Goal: Task Accomplishment & Management: Manage account settings

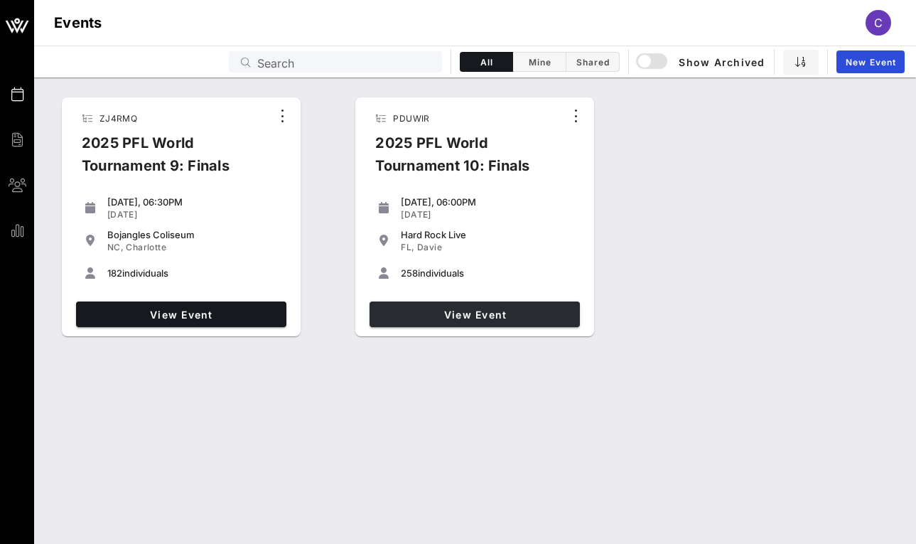
click at [440, 316] on span "View Event" at bounding box center [474, 315] width 199 height 12
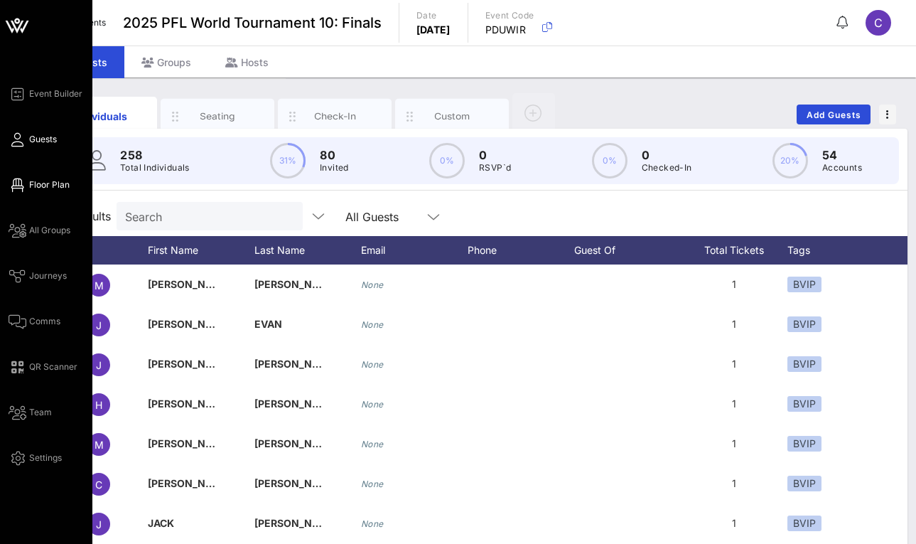
click at [26, 191] on link "Floor Plan" at bounding box center [39, 184] width 61 height 17
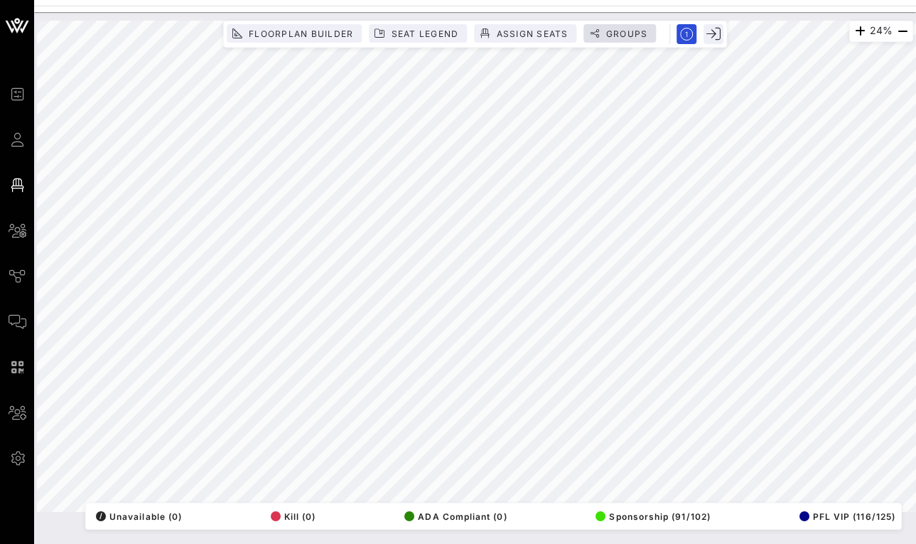
click at [626, 35] on span "Groups" at bounding box center [627, 33] width 43 height 11
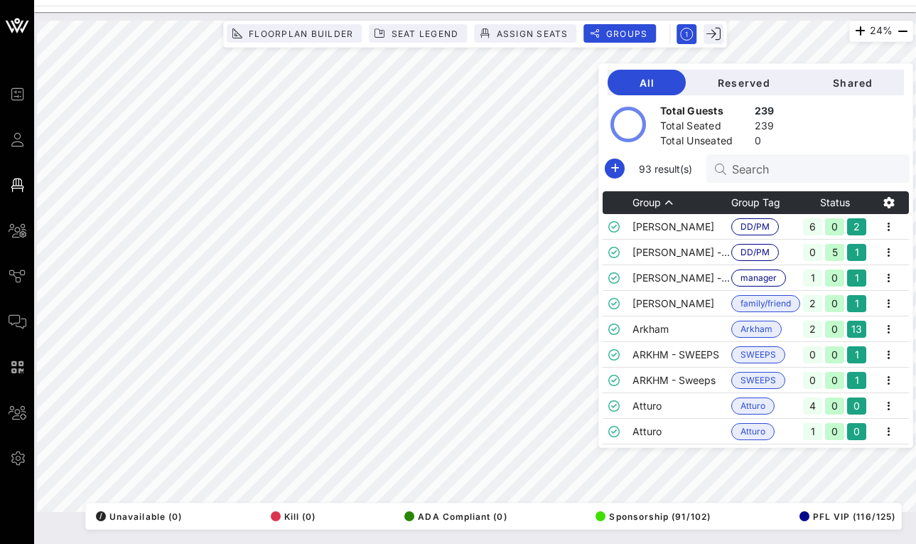
click at [744, 185] on div "All Reserved Shared Total Guests 239 Total Seated 239 Total Unseated 0 93 resul…" at bounding box center [756, 255] width 315 height 385
click at [747, 169] on input "text" at bounding box center [815, 168] width 166 height 18
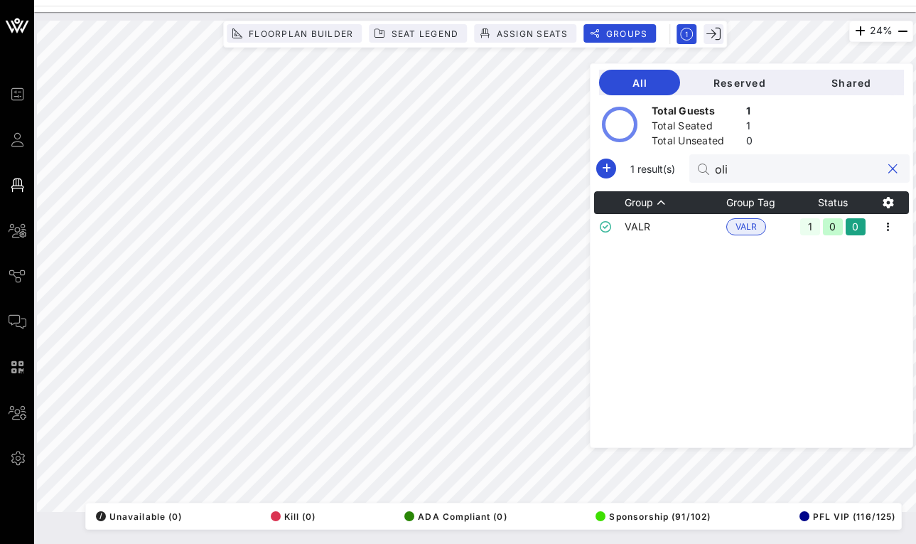
type input "oli"
click at [663, 210] on th "Group" at bounding box center [676, 202] width 102 height 23
click at [663, 218] on td "VALR" at bounding box center [676, 227] width 102 height 26
click at [889, 227] on icon "button" at bounding box center [888, 226] width 17 height 17
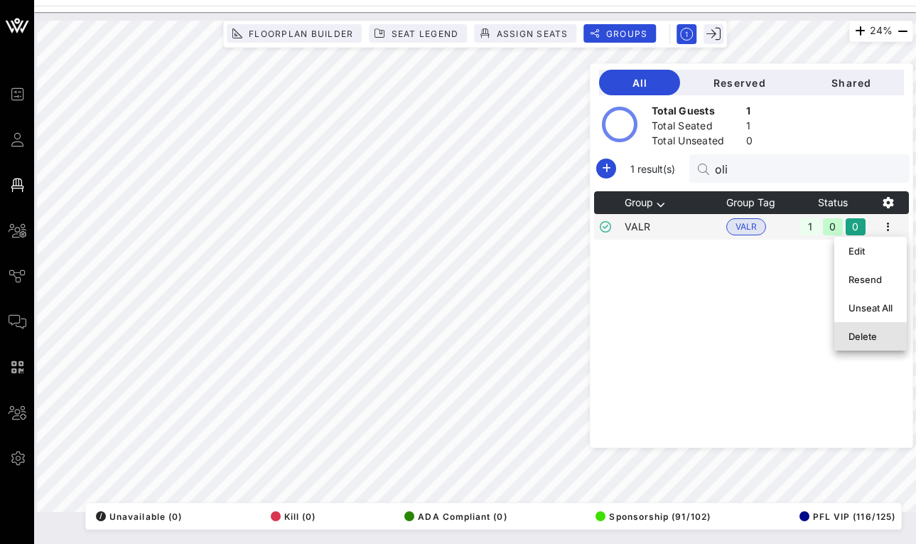
click at [857, 338] on div "Delete" at bounding box center [871, 336] width 44 height 11
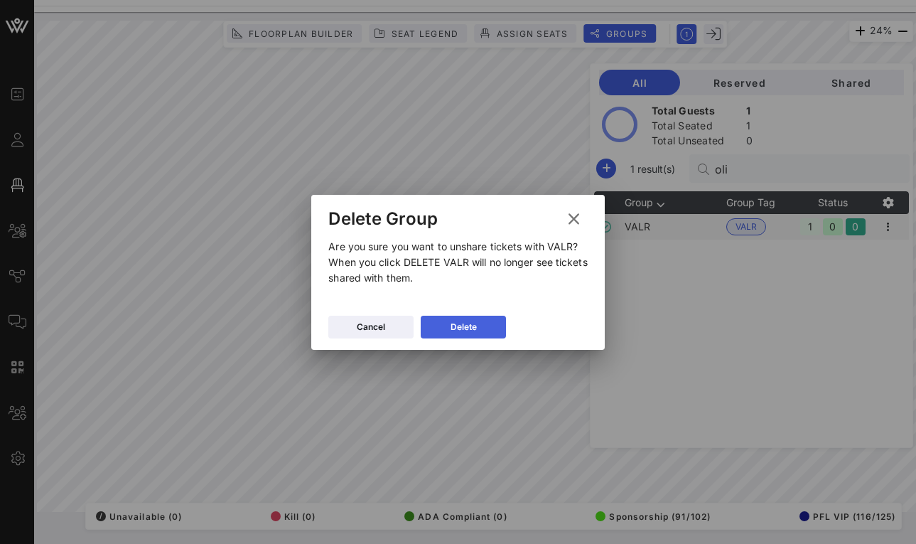
click at [448, 323] on button "Delete" at bounding box center [463, 327] width 85 height 23
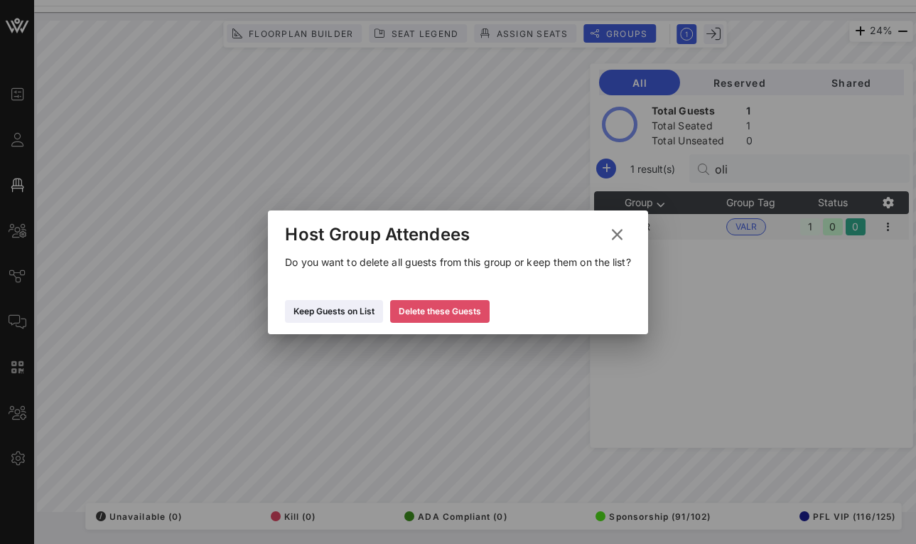
click at [435, 316] on div "Delete these Guests" at bounding box center [440, 311] width 82 height 14
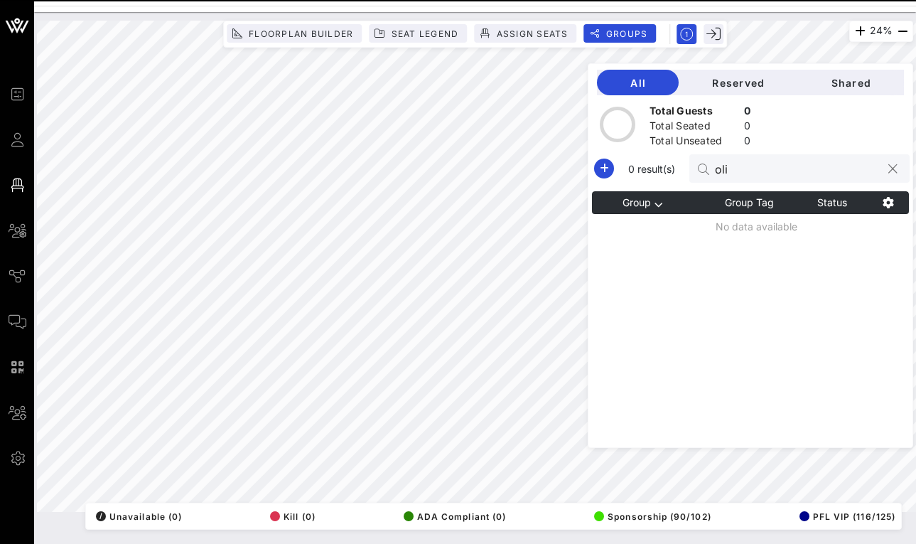
click at [766, 177] on input "oli" at bounding box center [798, 168] width 166 height 18
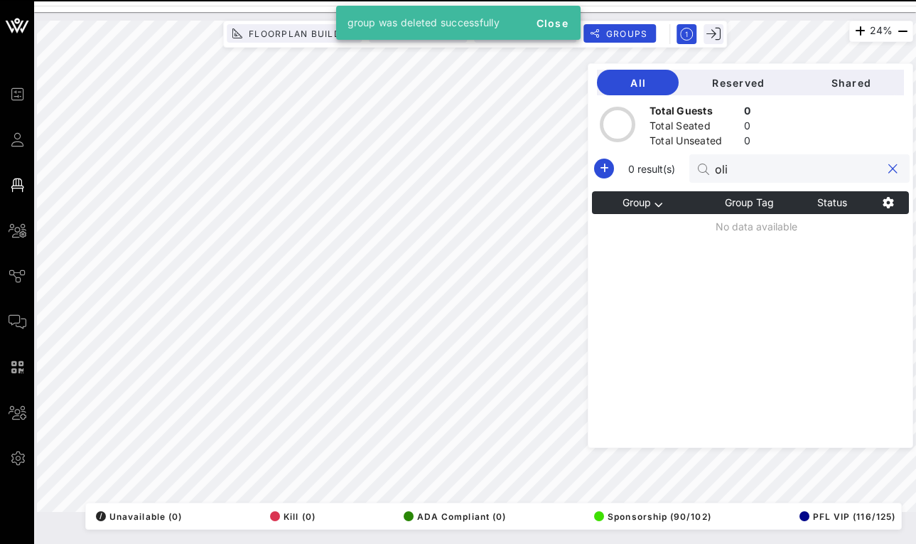
click at [766, 177] on input "oli" at bounding box center [798, 168] width 166 height 18
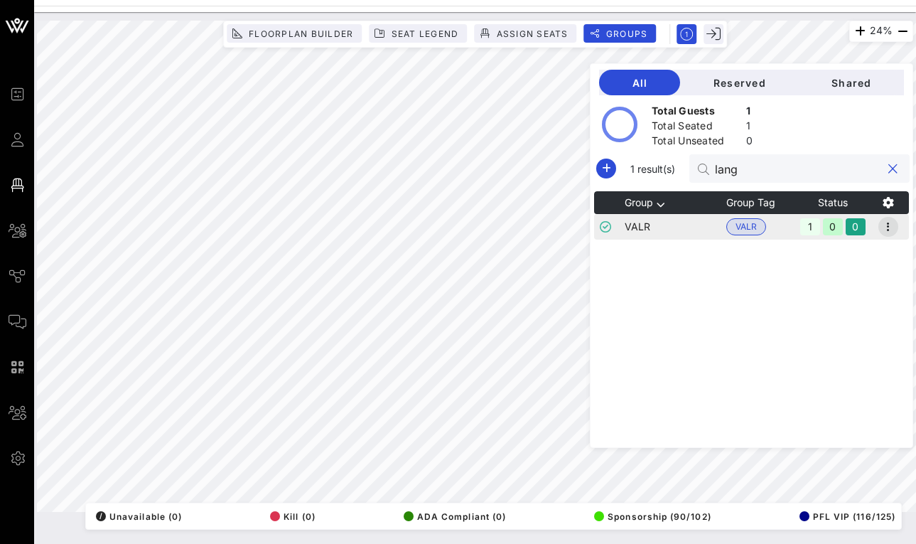
type input "lang"
click at [889, 229] on icon "button" at bounding box center [888, 226] width 17 height 17
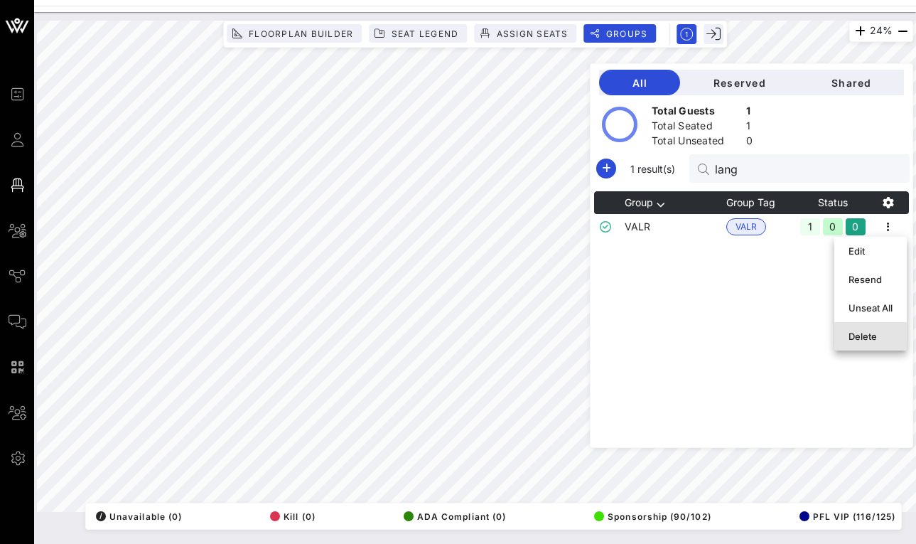
click at [869, 336] on div "Delete" at bounding box center [871, 336] width 44 height 11
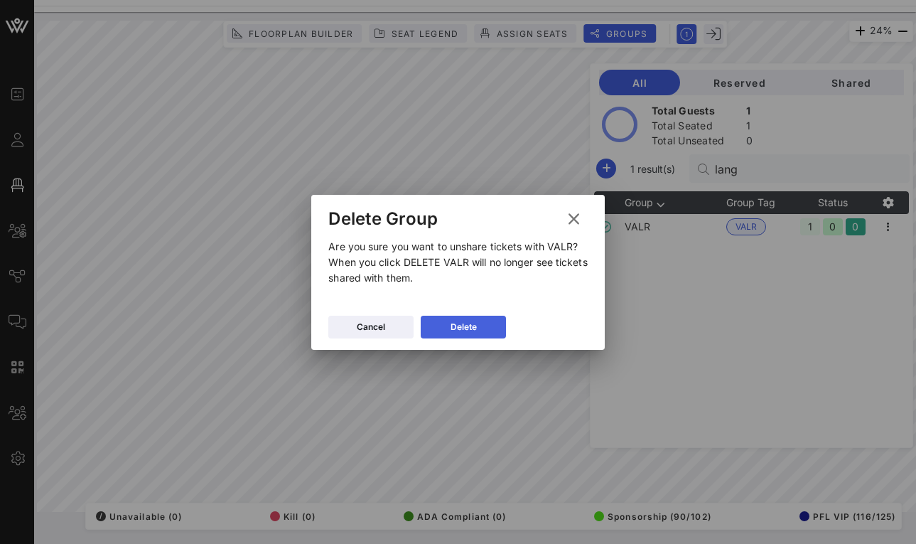
click at [435, 331] on button "Delete" at bounding box center [463, 327] width 85 height 23
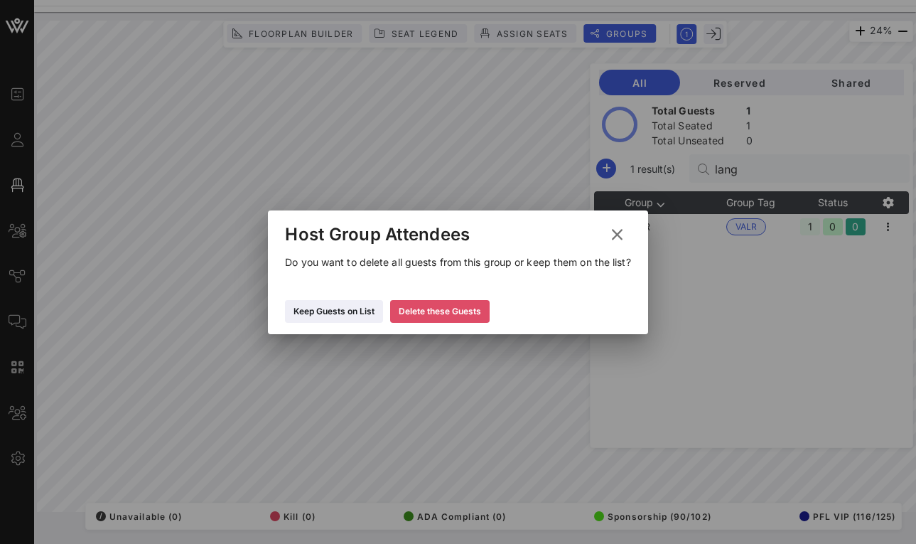
click at [417, 316] on div "Delete these Guests" at bounding box center [440, 311] width 82 height 14
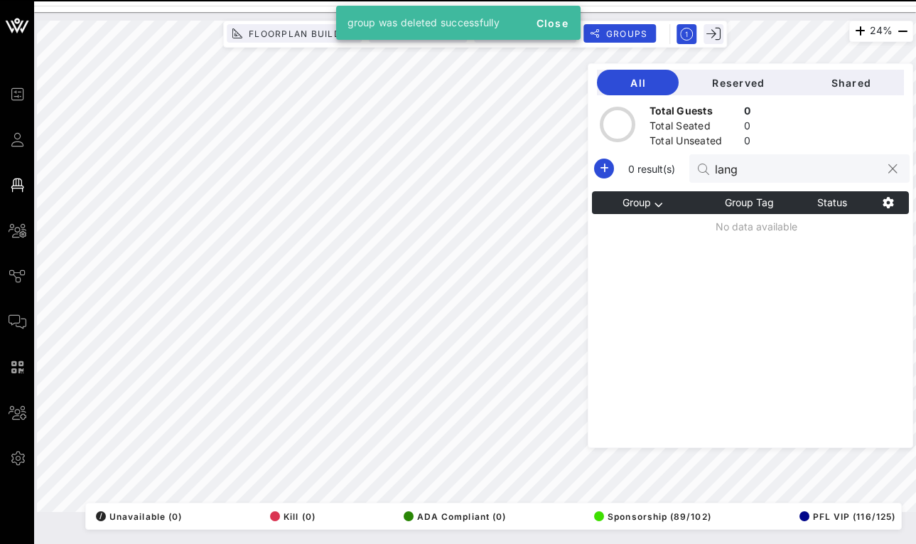
click at [730, 165] on input "lang" at bounding box center [798, 168] width 166 height 18
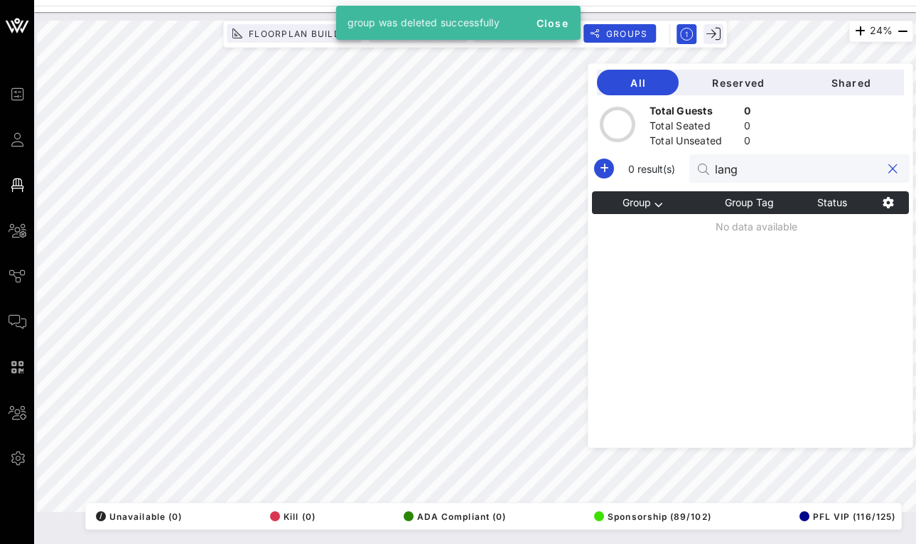
click at [730, 165] on input "lang" at bounding box center [798, 168] width 166 height 18
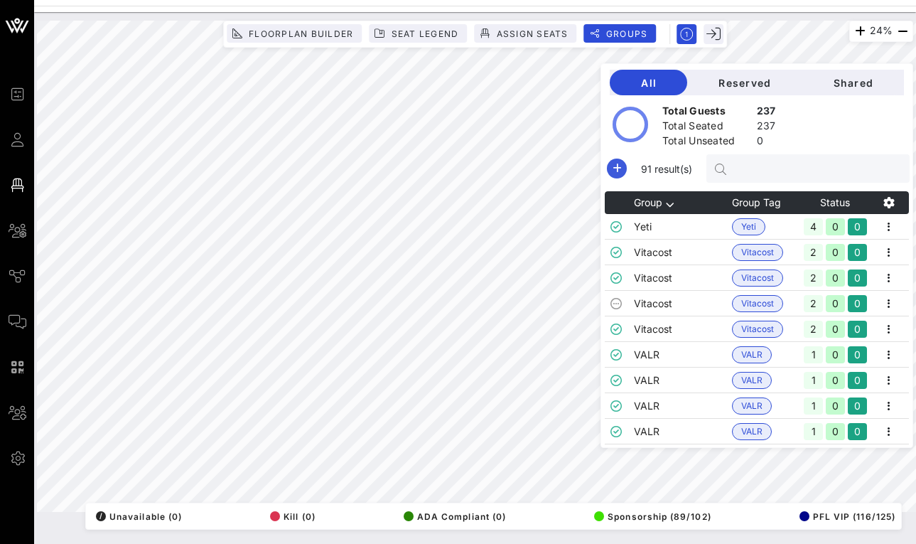
click at [609, 172] on icon "button" at bounding box center [617, 168] width 17 height 17
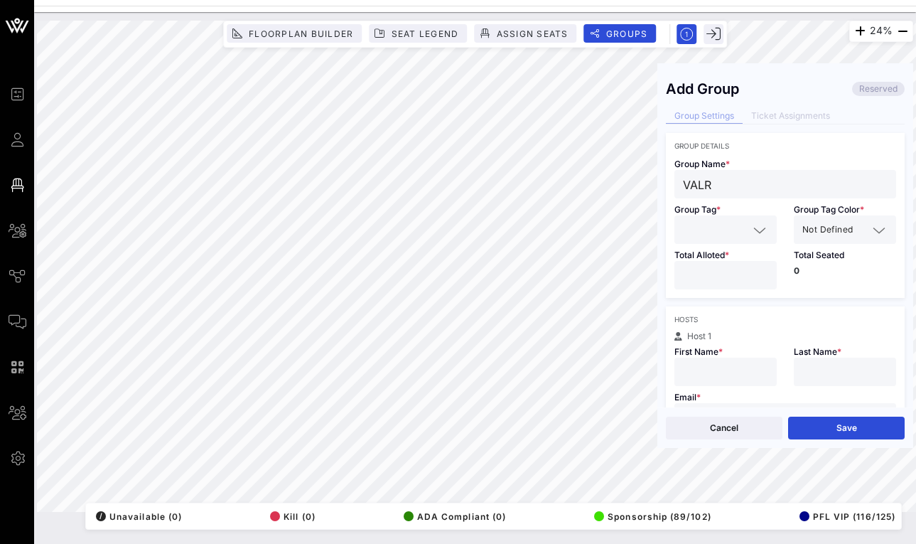
type input "VALR"
click at [734, 223] on input "text" at bounding box center [715, 229] width 65 height 18
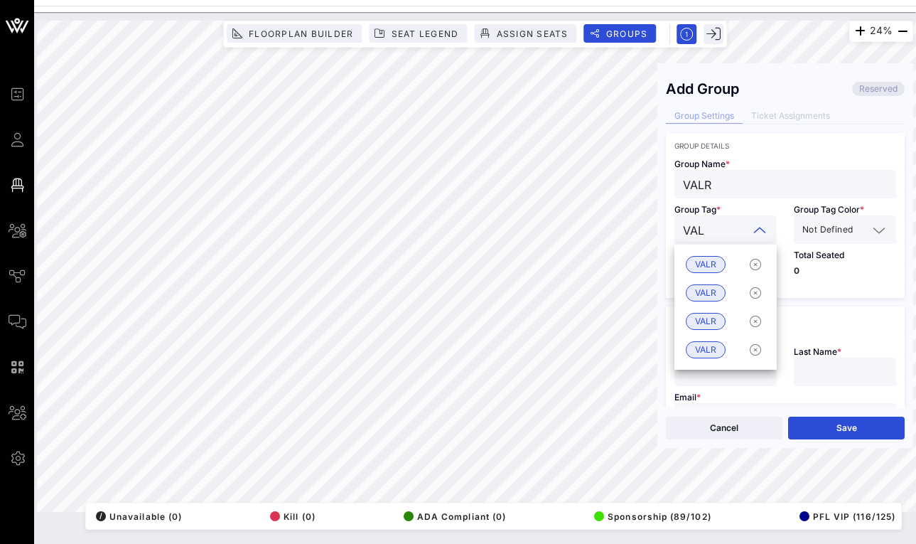
type input "VALR"
click at [712, 264] on span "VALR" at bounding box center [705, 265] width 21 height 16
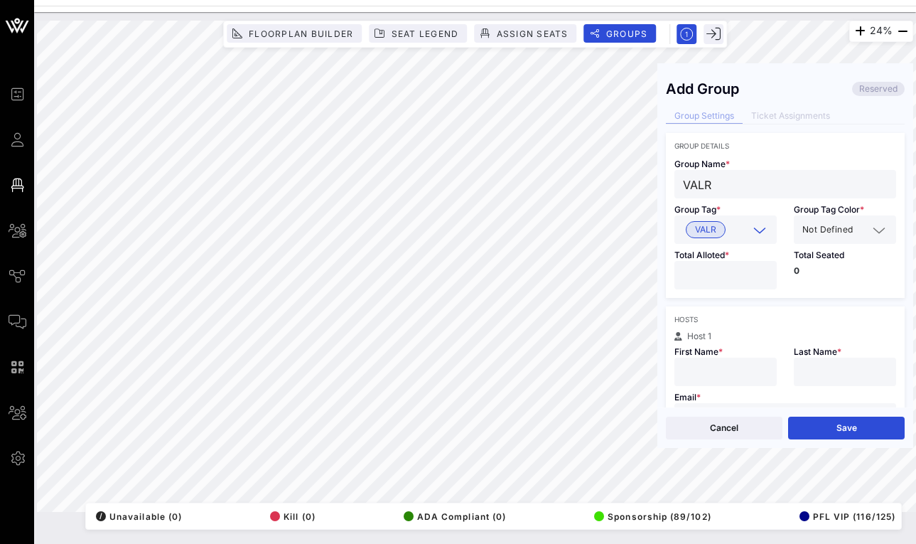
click at [712, 274] on input "number" at bounding box center [725, 275] width 85 height 18
type input "*"
type input "OSCAR"
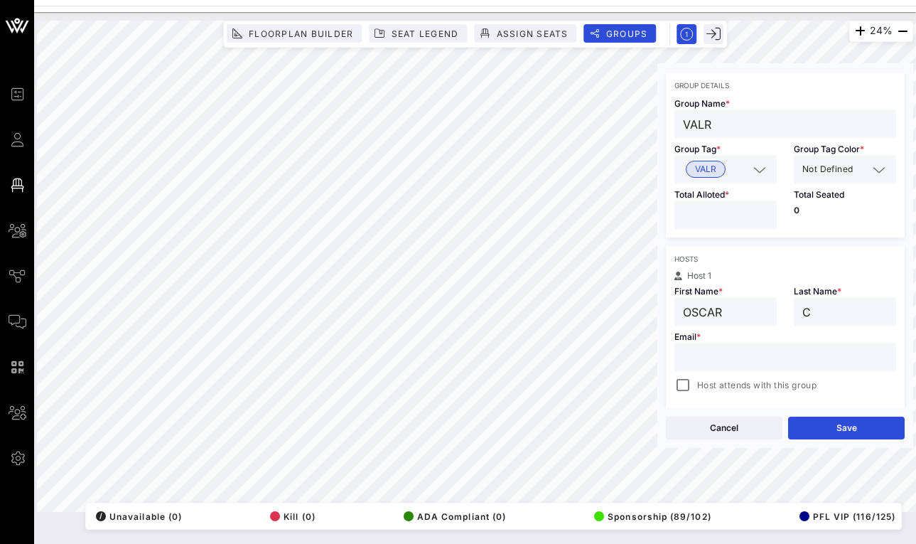
type input "C"
type input "[EMAIL_ADDRESS][DOMAIN_NAME]"
click at [831, 418] on button "Save" at bounding box center [846, 428] width 117 height 23
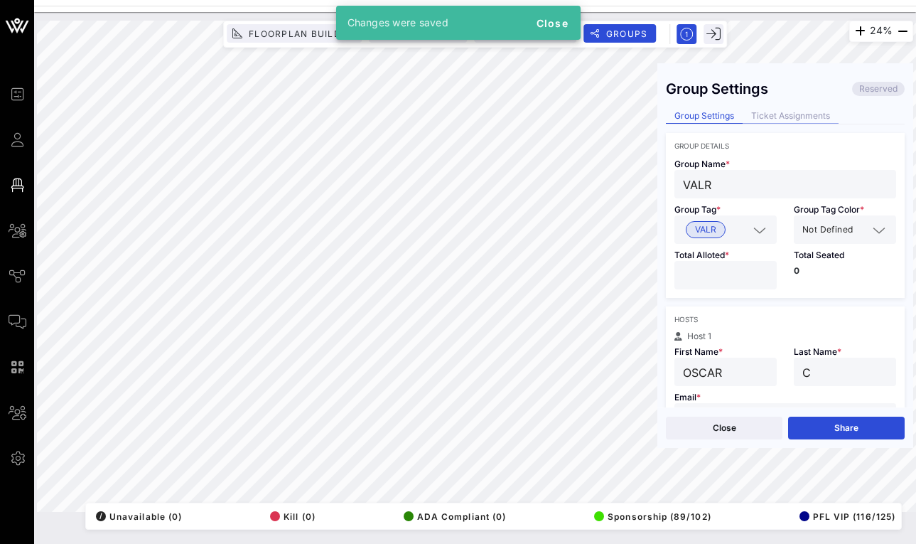
scroll to position [0, 0]
click at [776, 118] on div "Ticket Assignments" at bounding box center [791, 116] width 96 height 15
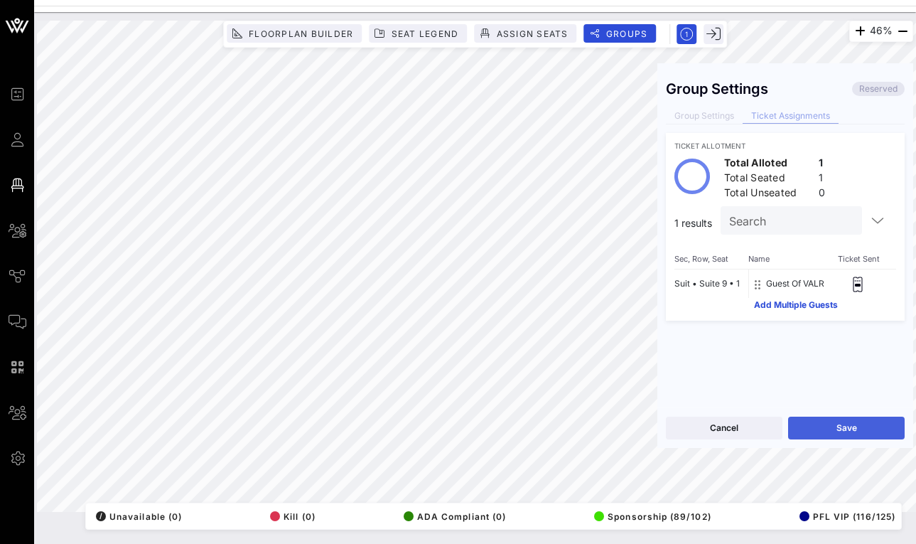
click at [809, 432] on button "Save" at bounding box center [846, 428] width 117 height 23
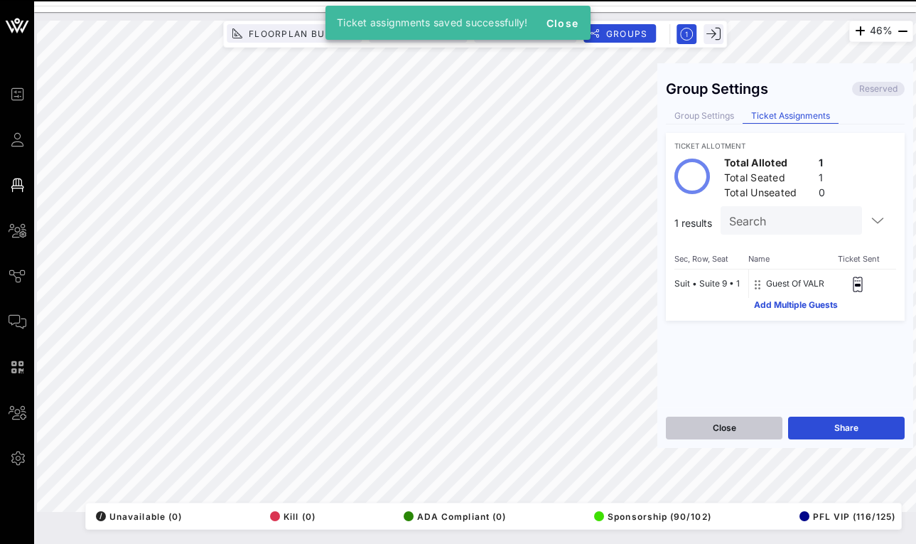
click at [743, 428] on button "Close" at bounding box center [724, 428] width 117 height 23
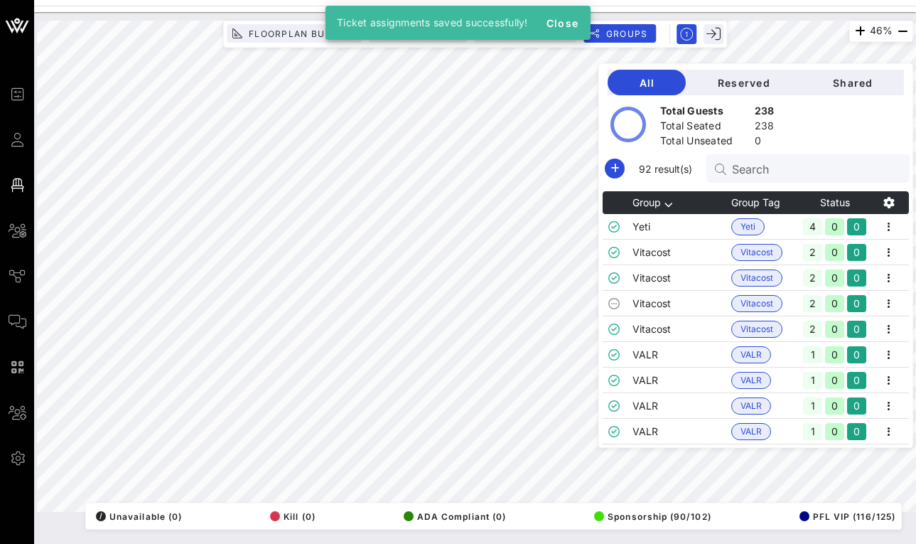
click at [742, 166] on input "Search" at bounding box center [815, 168] width 166 height 18
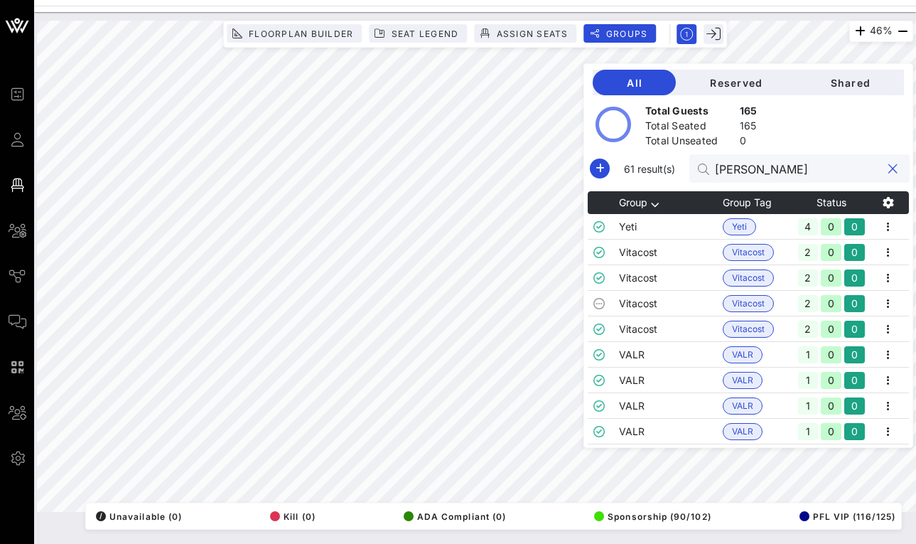
type input "T"
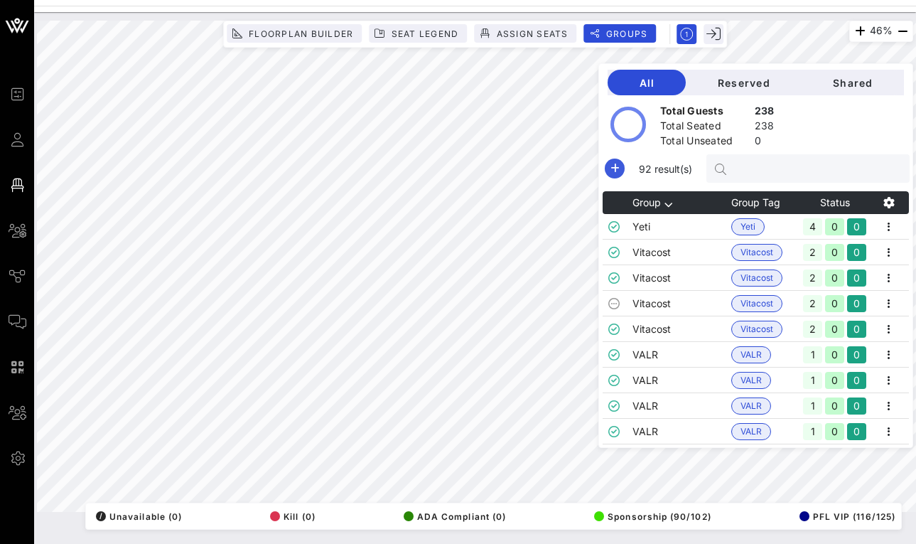
click at [610, 173] on icon "button" at bounding box center [614, 168] width 17 height 17
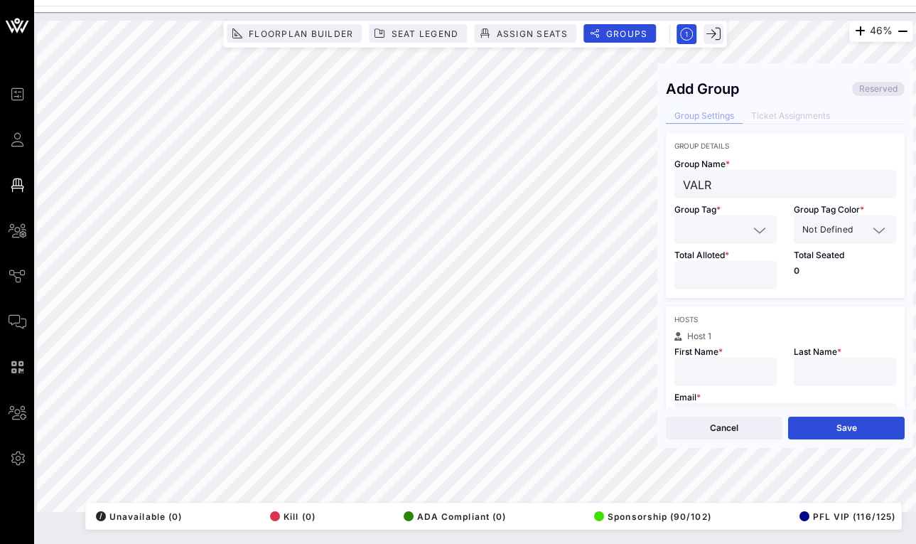
type input "VALR"
click at [695, 228] on input "text" at bounding box center [715, 229] width 65 height 18
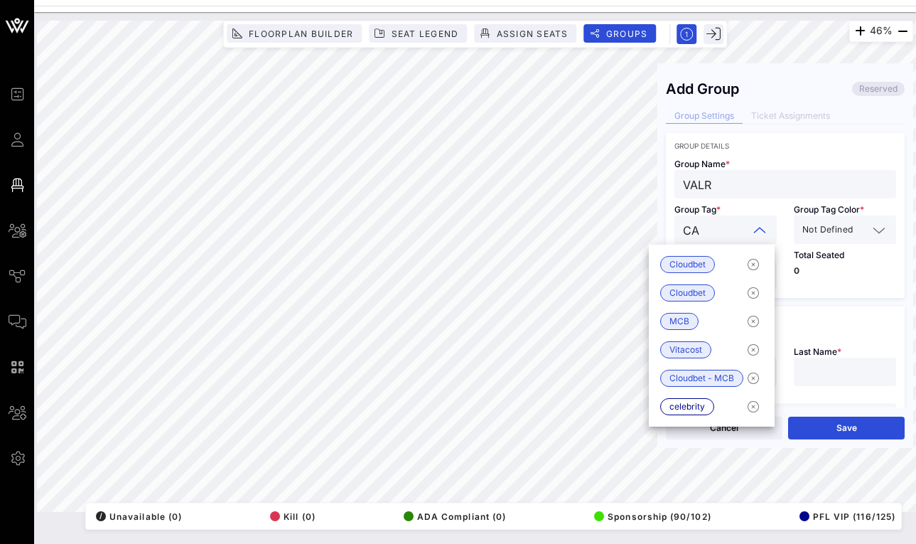
type input "C"
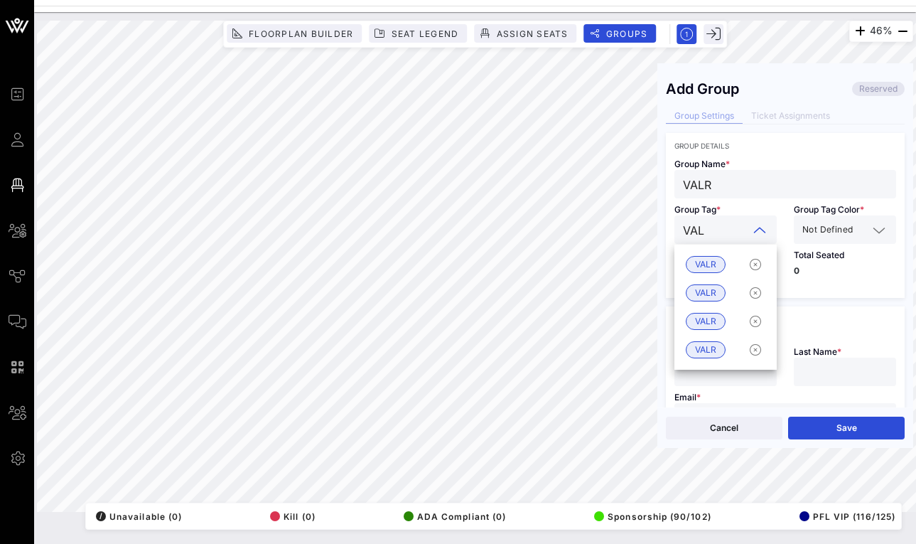
type input "VALR"
click at [697, 257] on span "VALR" at bounding box center [705, 265] width 21 height 16
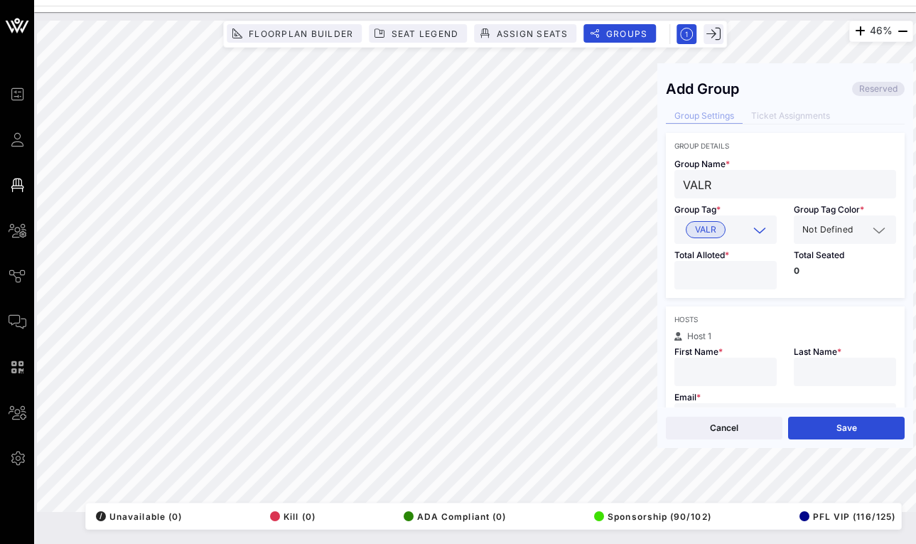
click at [697, 267] on input "number" at bounding box center [725, 275] width 85 height 18
type input "*"
type input "[PERSON_NAME]"
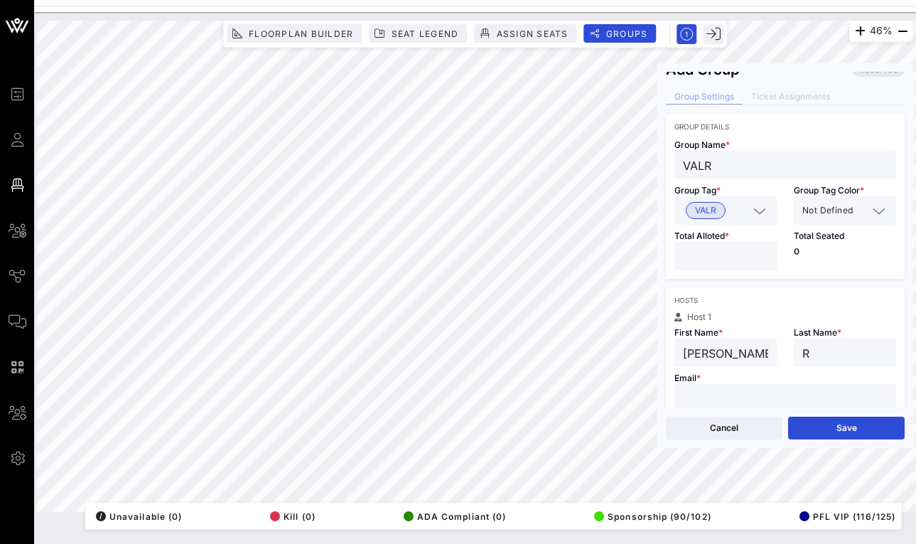
scroll to position [24, 0]
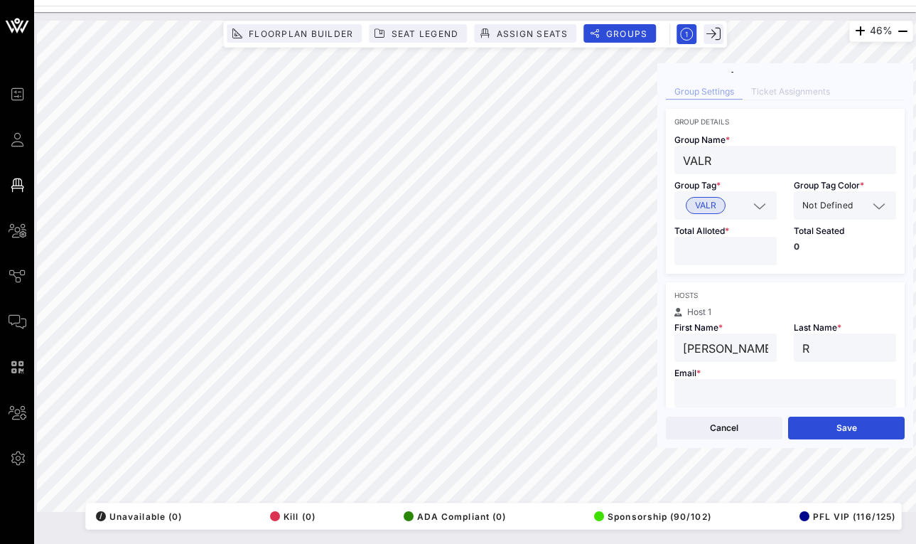
type input "R"
type input "[EMAIL_ADDRESS][DOMAIN_NAME]"
click at [835, 429] on button "Save" at bounding box center [846, 428] width 117 height 23
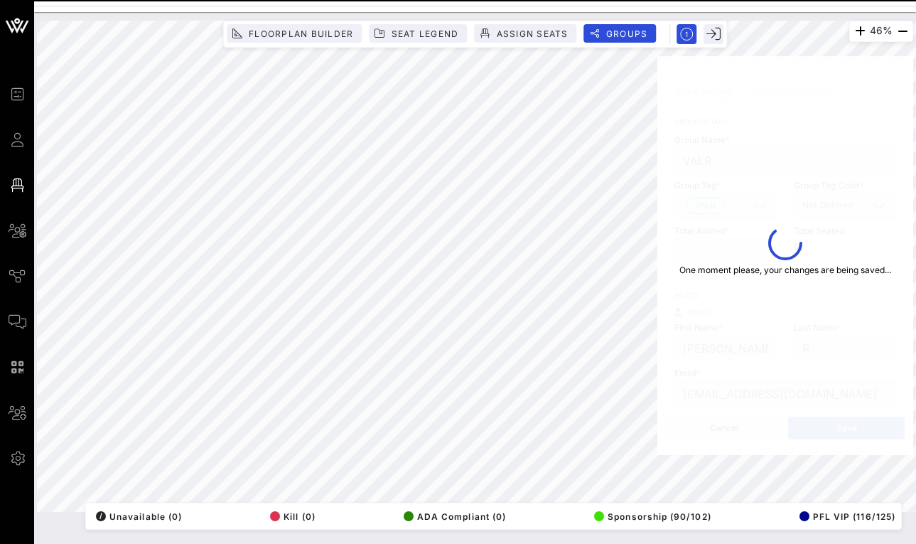
type input "[PERSON_NAME]"
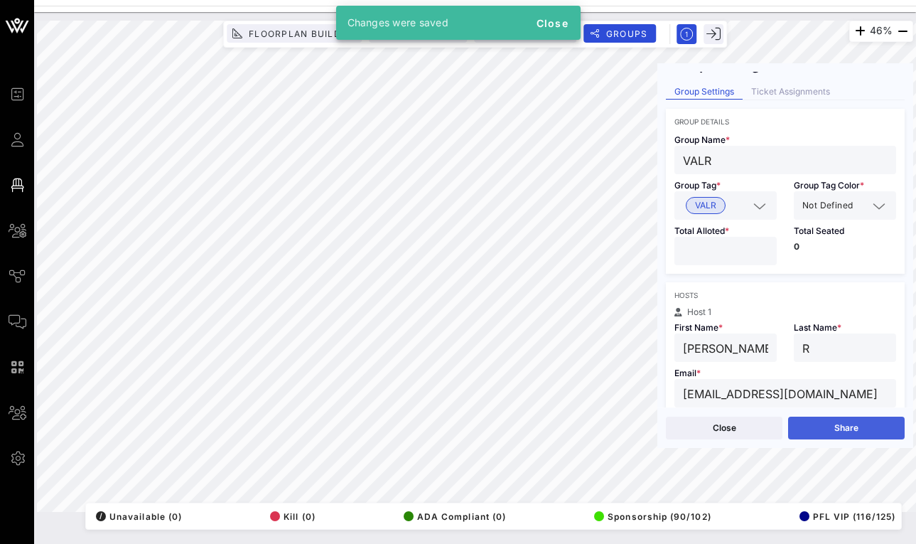
click at [823, 427] on button "Share" at bounding box center [846, 428] width 117 height 23
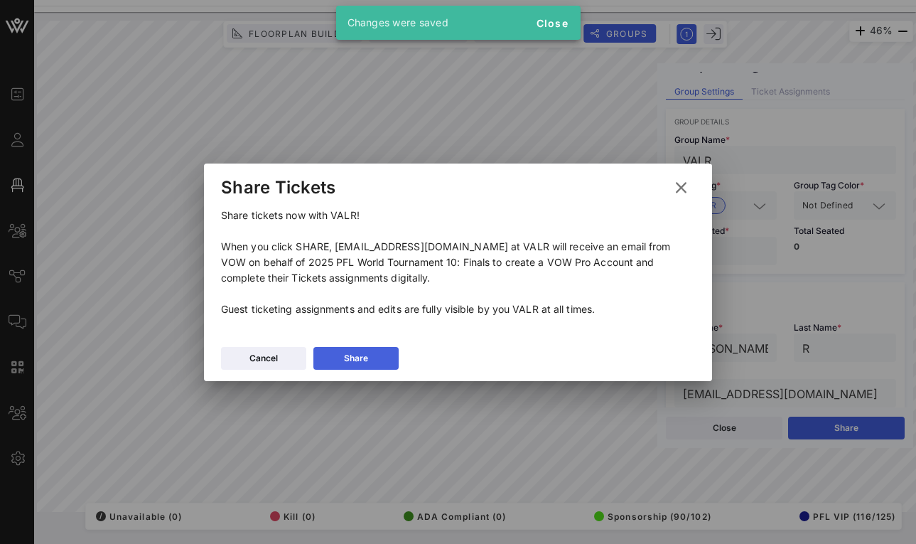
click at [345, 358] on div "Share" at bounding box center [356, 358] width 24 height 14
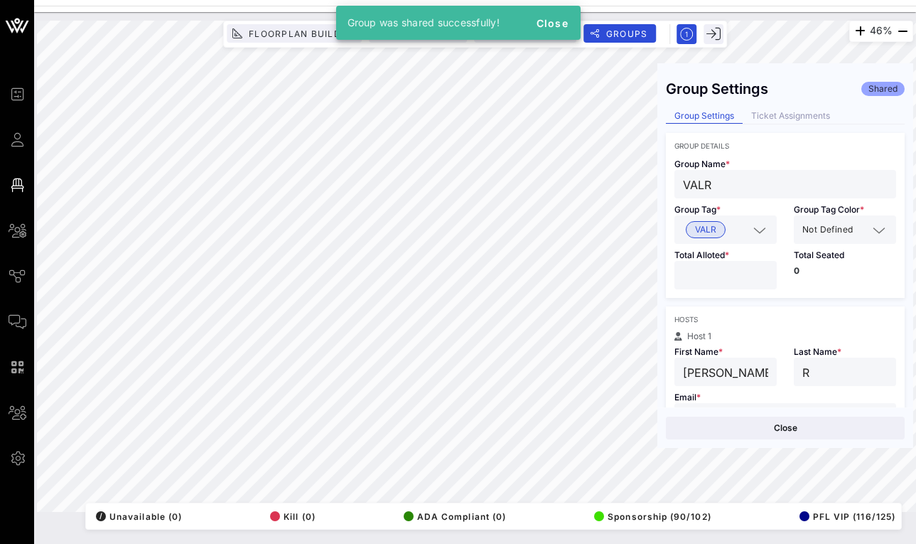
scroll to position [0, 0]
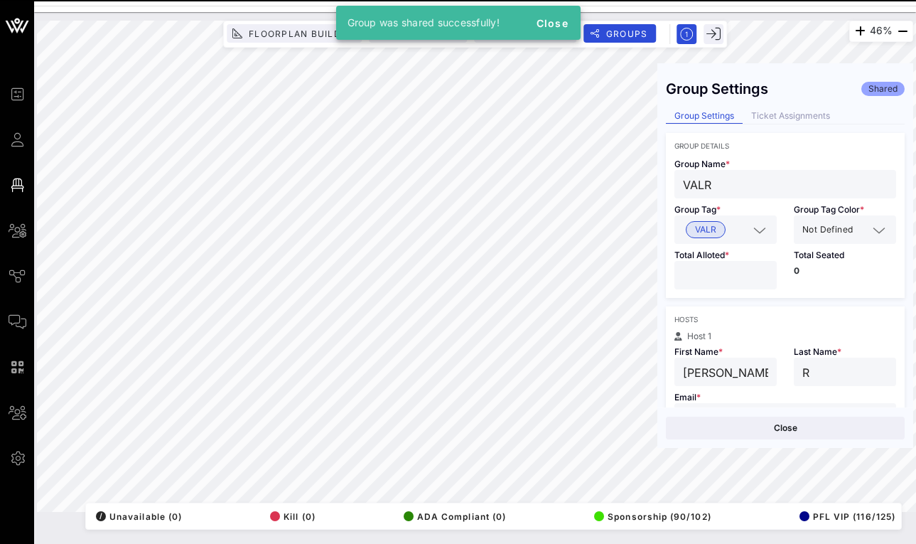
click at [731, 416] on div "Close" at bounding box center [786, 427] width 256 height 41
click at [731, 431] on button "Close" at bounding box center [785, 428] width 239 height 23
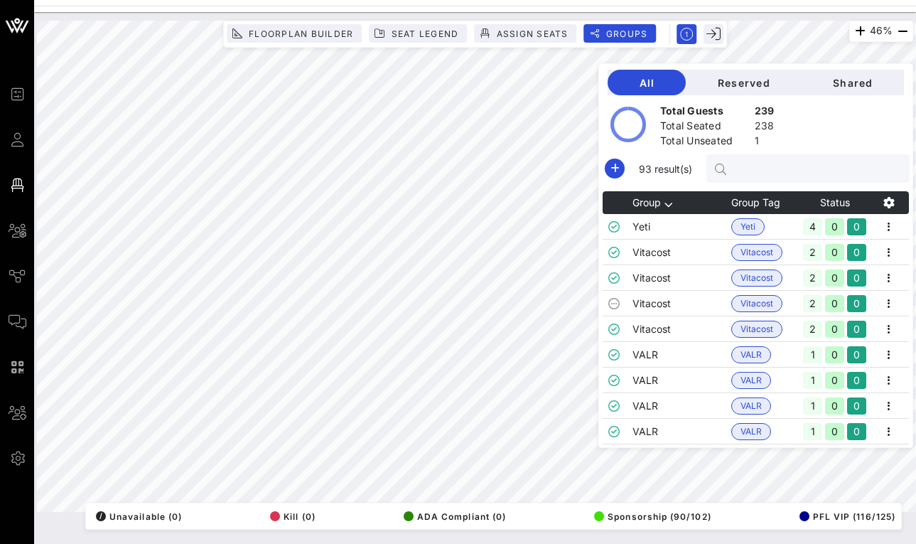
click at [787, 161] on input "text" at bounding box center [815, 168] width 166 height 18
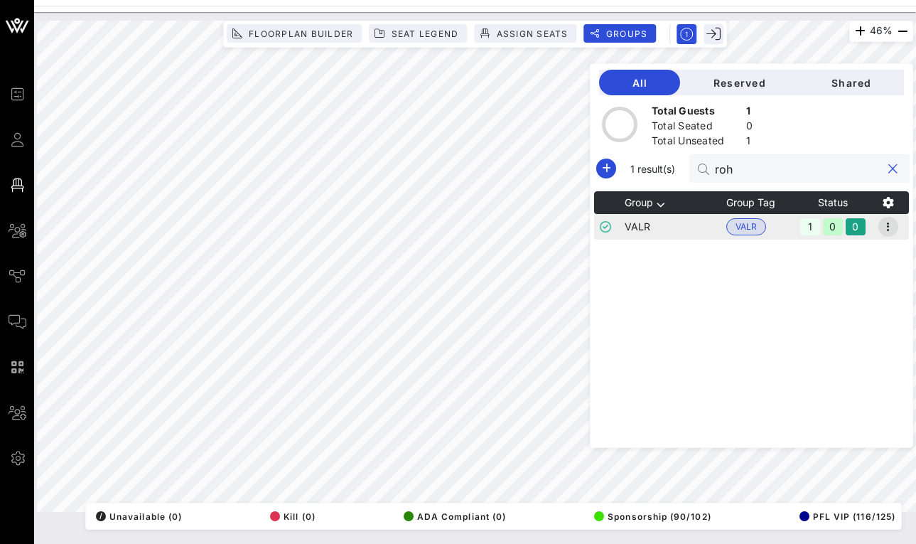
type input "roh"
click at [889, 225] on icon "button" at bounding box center [888, 226] width 17 height 17
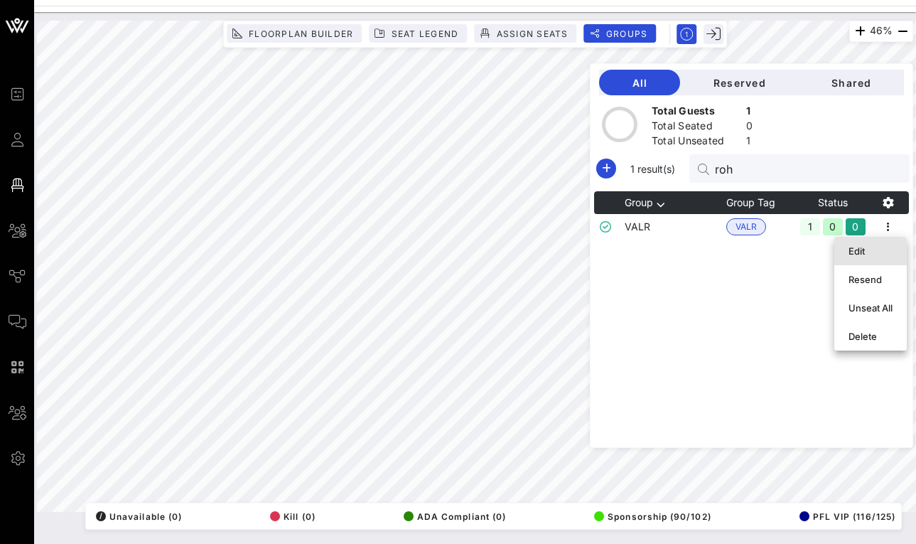
click at [879, 238] on div "Edit" at bounding box center [871, 251] width 73 height 28
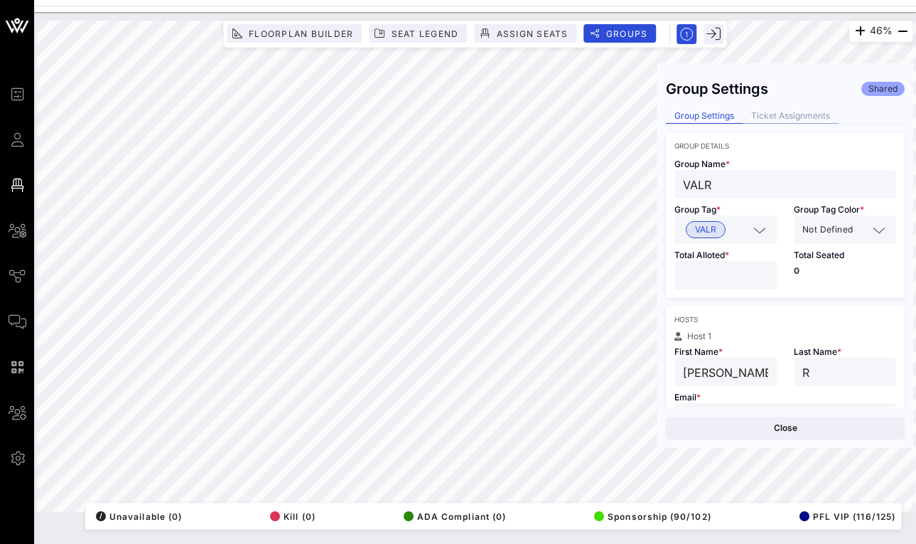
click at [800, 109] on div "Ticket Assignments" at bounding box center [791, 116] width 96 height 15
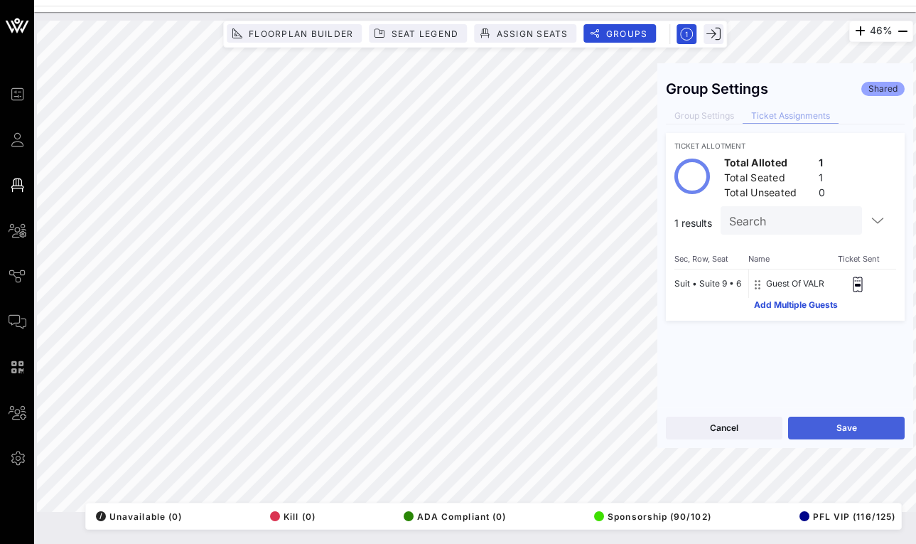
click at [804, 424] on button "Save" at bounding box center [846, 428] width 117 height 23
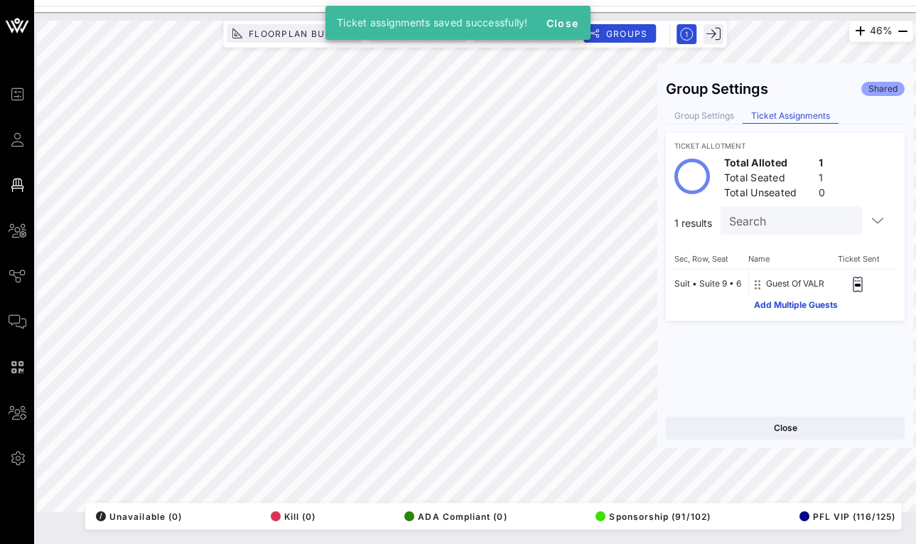
click at [720, 127] on div "Group Settings Shared Group Settings Ticket Assignments Ticket Allotment Total …" at bounding box center [786, 240] width 256 height 336
click at [720, 118] on div "Group Settings" at bounding box center [704, 116] width 77 height 15
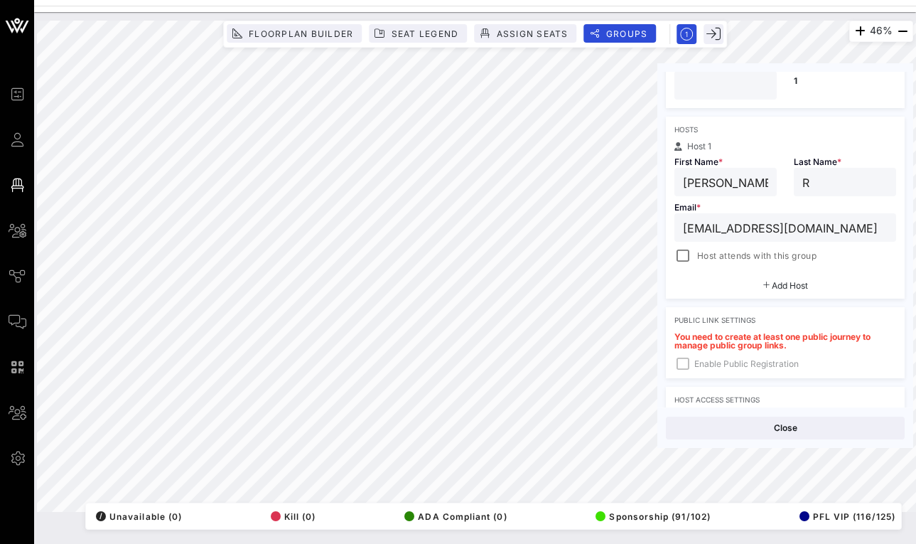
scroll to position [199, 0]
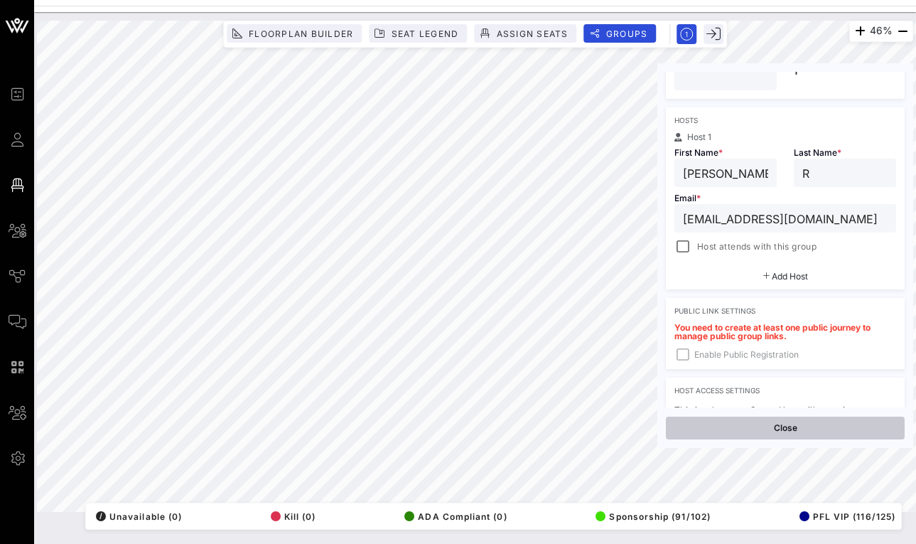
click at [743, 432] on button "Close" at bounding box center [785, 428] width 239 height 23
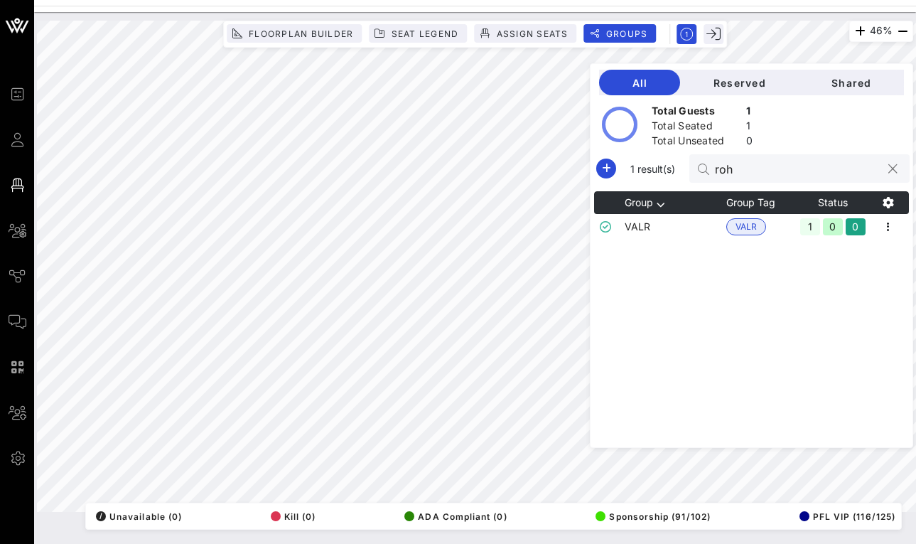
click at [784, 156] on div "roh" at bounding box center [798, 168] width 166 height 28
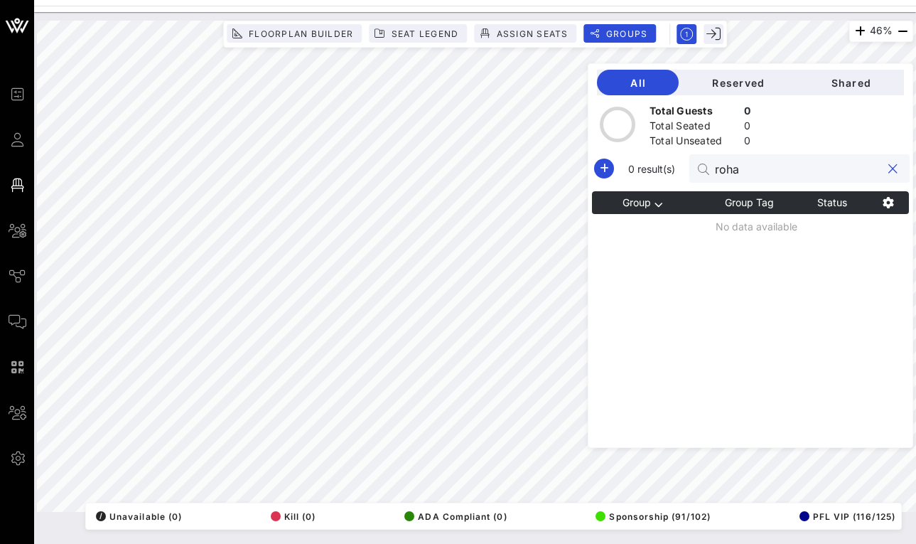
click at [774, 169] on input "roha" at bounding box center [798, 168] width 166 height 18
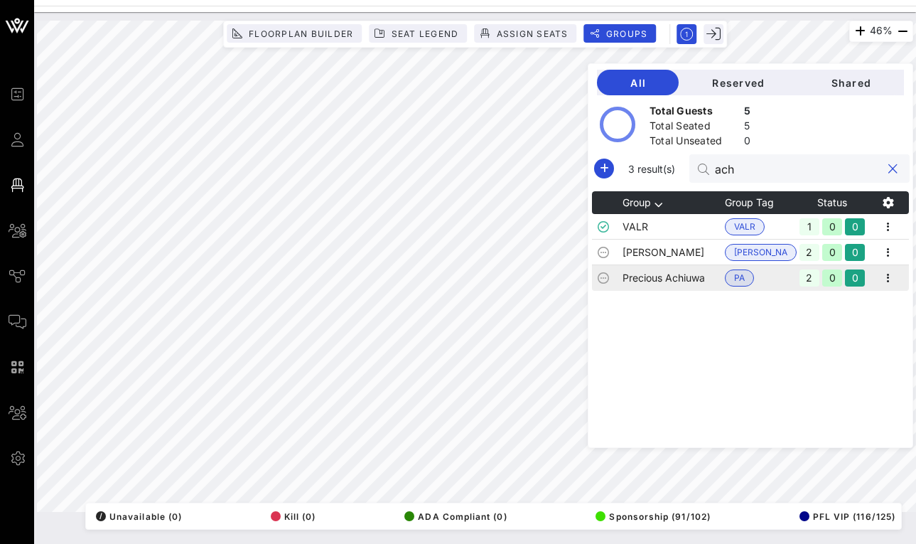
type input "ach"
click at [688, 274] on td "Precious Achiuwa" at bounding box center [674, 278] width 102 height 26
click at [892, 280] on icon "button" at bounding box center [888, 277] width 17 height 17
click at [877, 294] on div "Edit" at bounding box center [871, 302] width 44 height 23
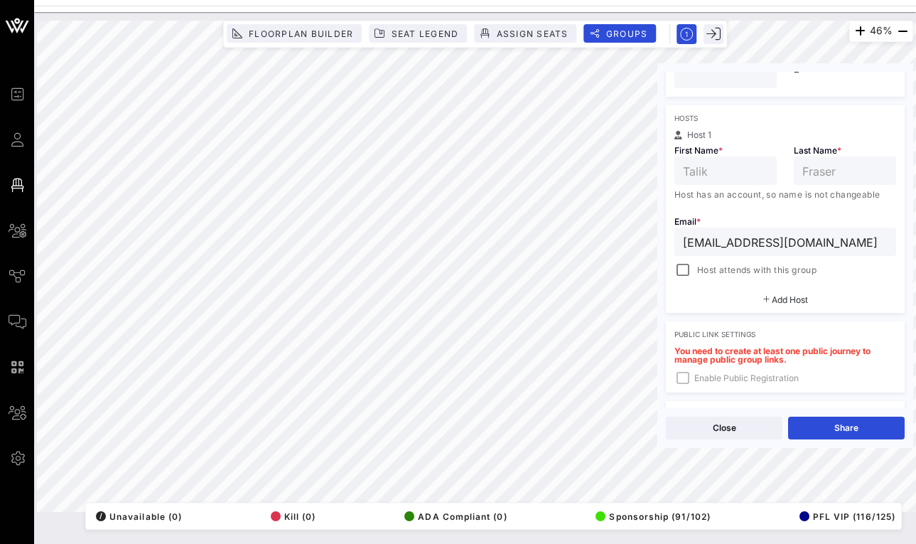
scroll to position [208, 0]
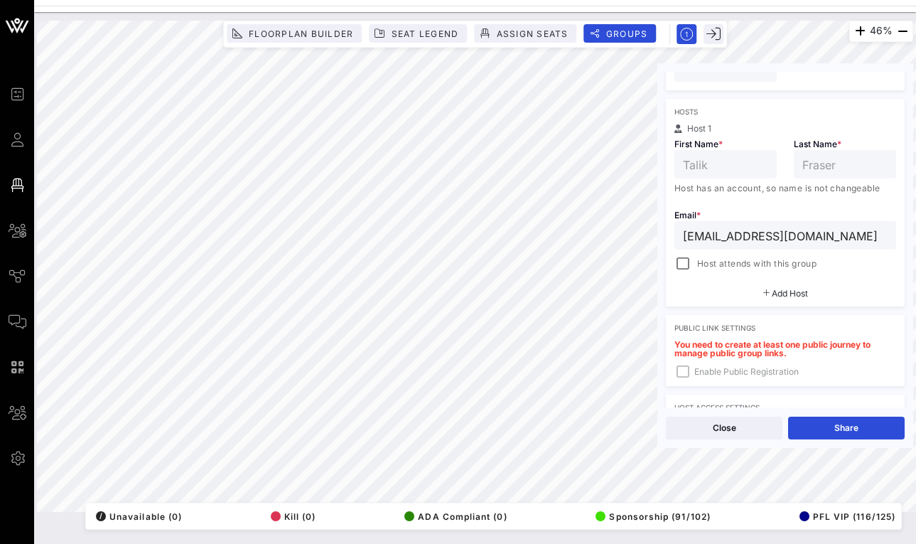
click at [852, 235] on input "[EMAIL_ADDRESS][DOMAIN_NAME]" at bounding box center [785, 235] width 205 height 18
click at [843, 425] on button "Share" at bounding box center [846, 428] width 117 height 23
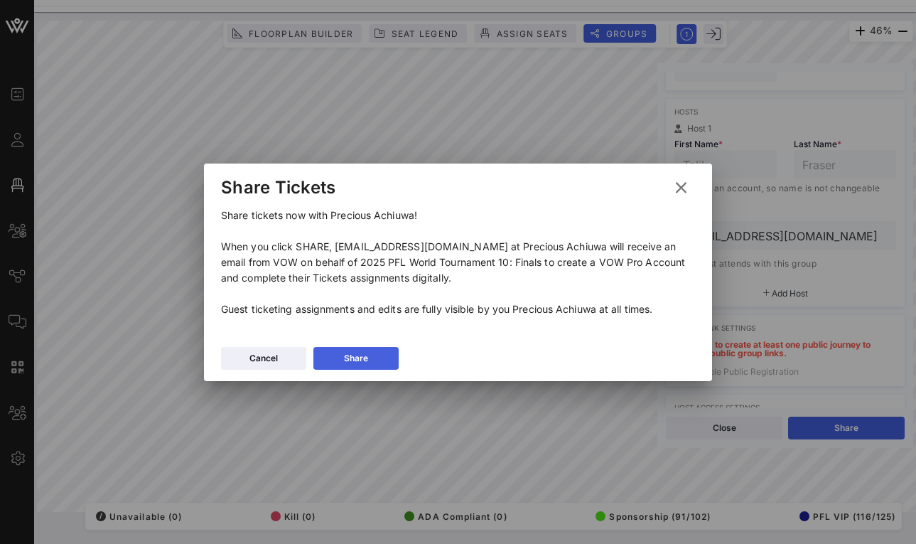
click at [367, 355] on div "Share" at bounding box center [356, 358] width 24 height 14
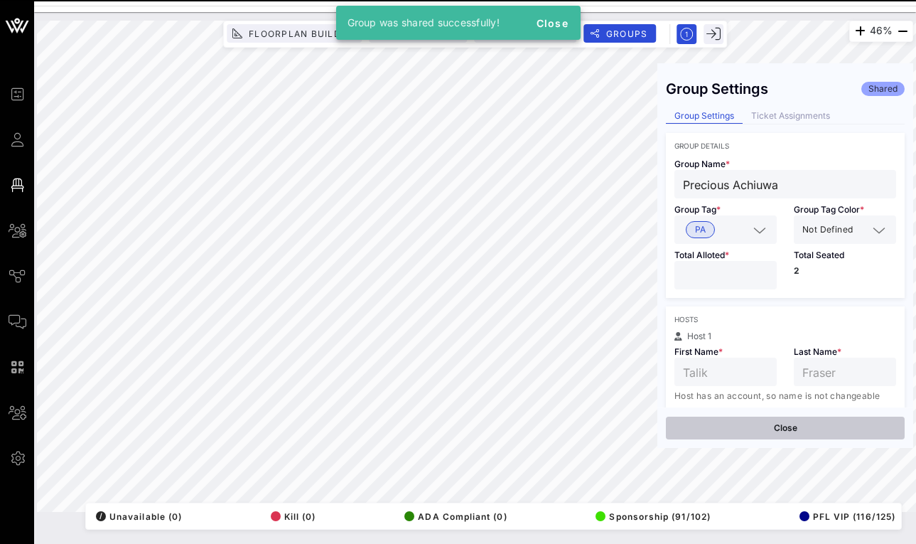
scroll to position [0, 0]
click at [718, 434] on button "Close" at bounding box center [785, 428] width 239 height 23
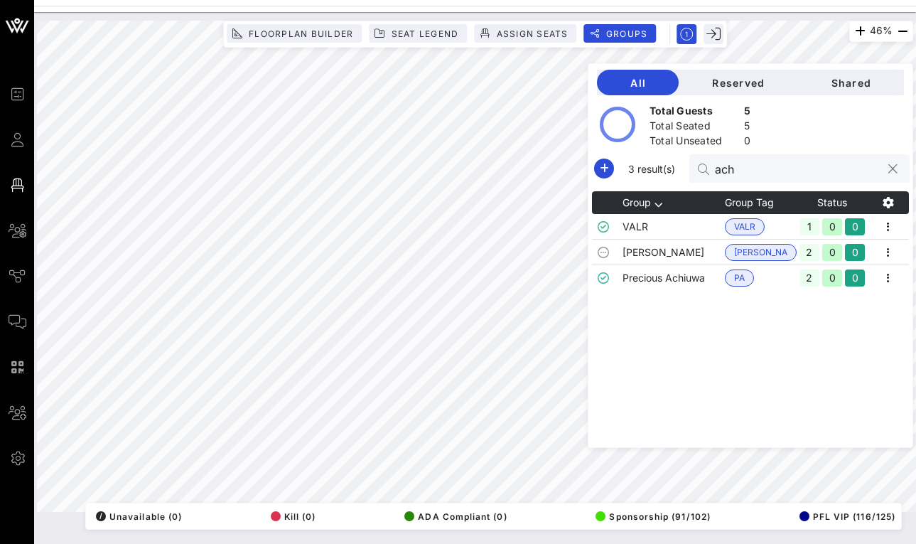
click at [734, 171] on input "ach" at bounding box center [798, 168] width 166 height 18
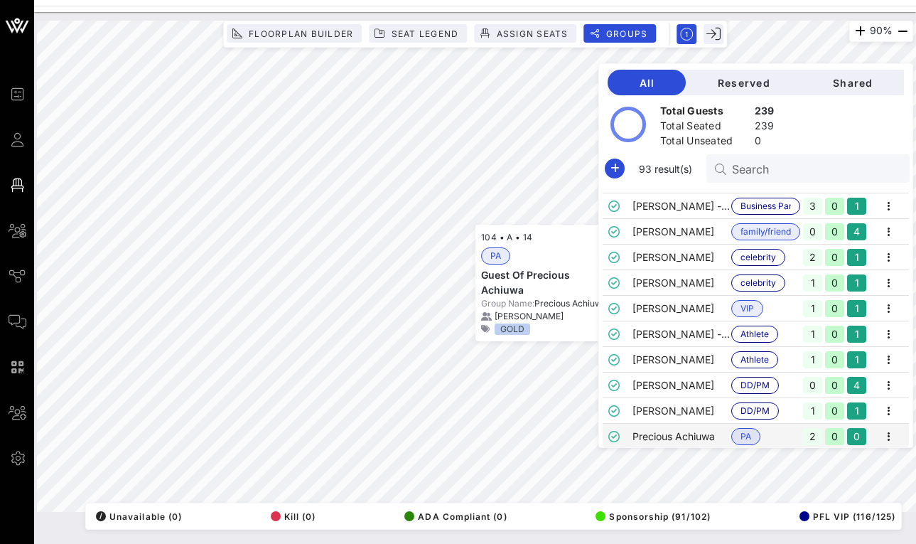
scroll to position [906, 0]
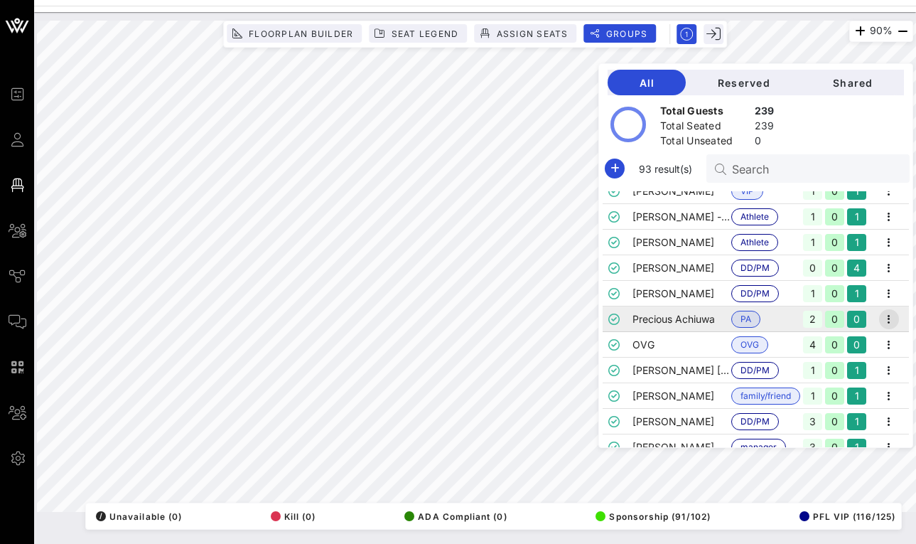
click at [886, 319] on icon "button" at bounding box center [889, 319] width 17 height 17
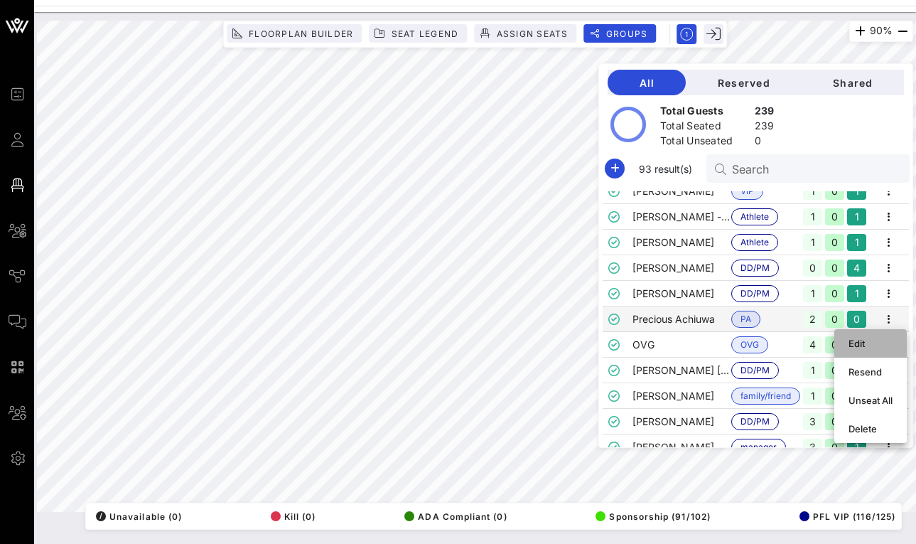
click at [848, 339] on div "Edit" at bounding box center [871, 343] width 73 height 28
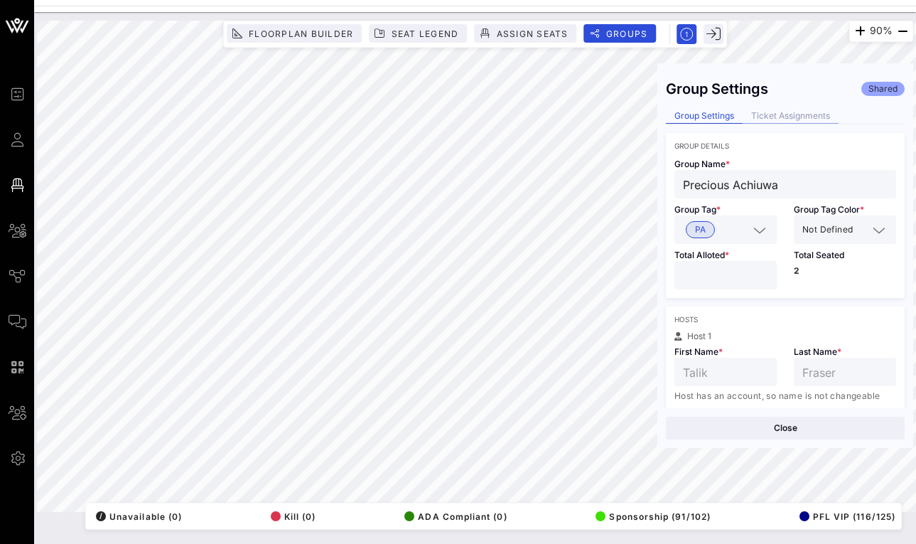
click at [751, 115] on div "Ticket Assignments" at bounding box center [791, 116] width 96 height 15
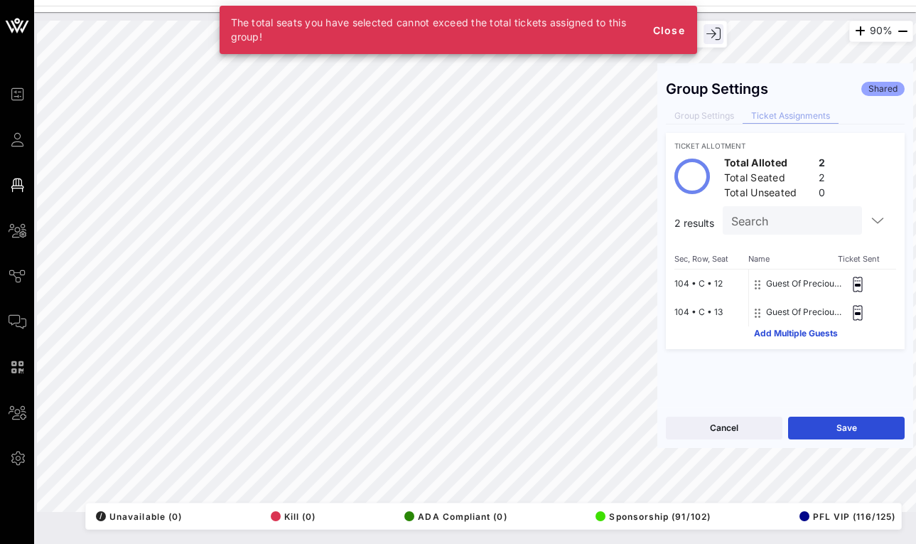
click at [729, 107] on div "Group Settings Shared Group Settings Ticket Assignments Ticket Allotment Total …" at bounding box center [786, 240] width 256 height 336
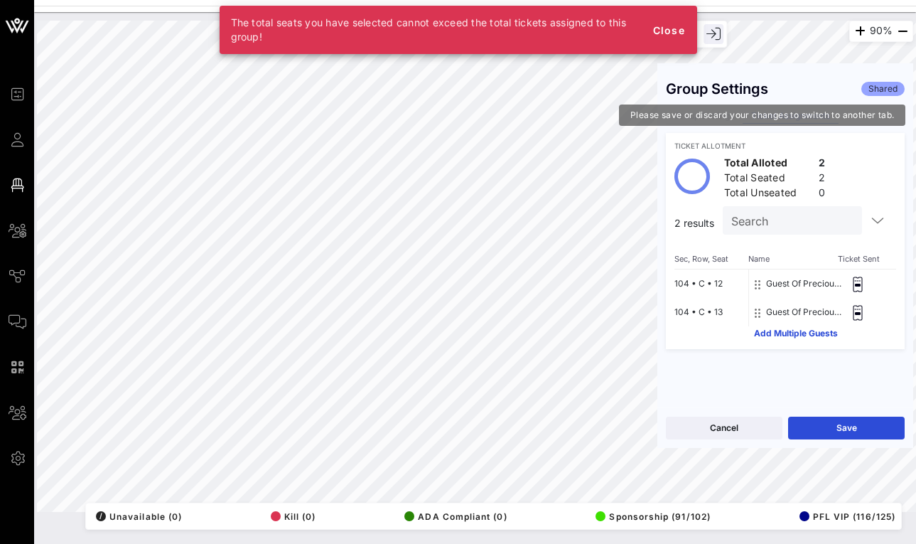
click at [726, 114] on div "Group Settings Ticket Assignments" at bounding box center [785, 117] width 239 height 16
click at [733, 114] on div "Group Settings Ticket Assignments" at bounding box center [785, 117] width 239 height 16
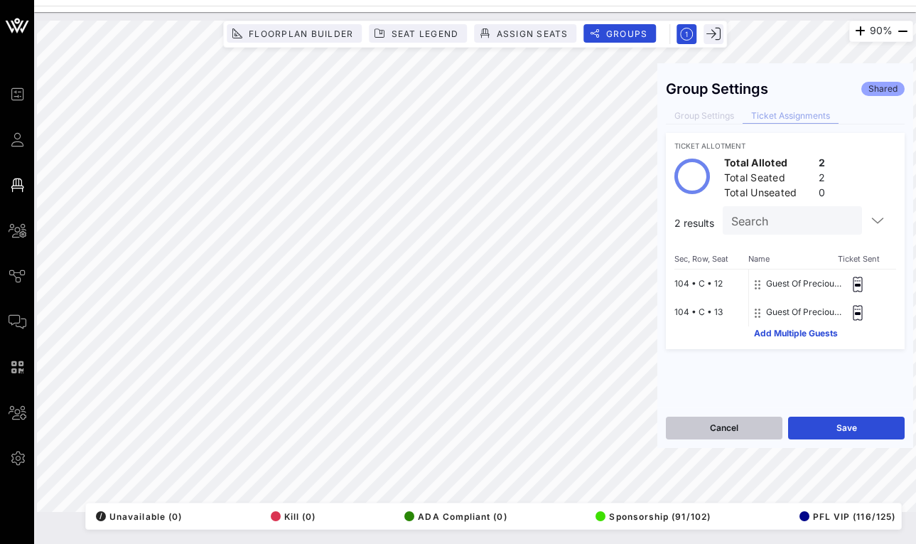
click at [729, 429] on button "Cancel" at bounding box center [724, 428] width 117 height 23
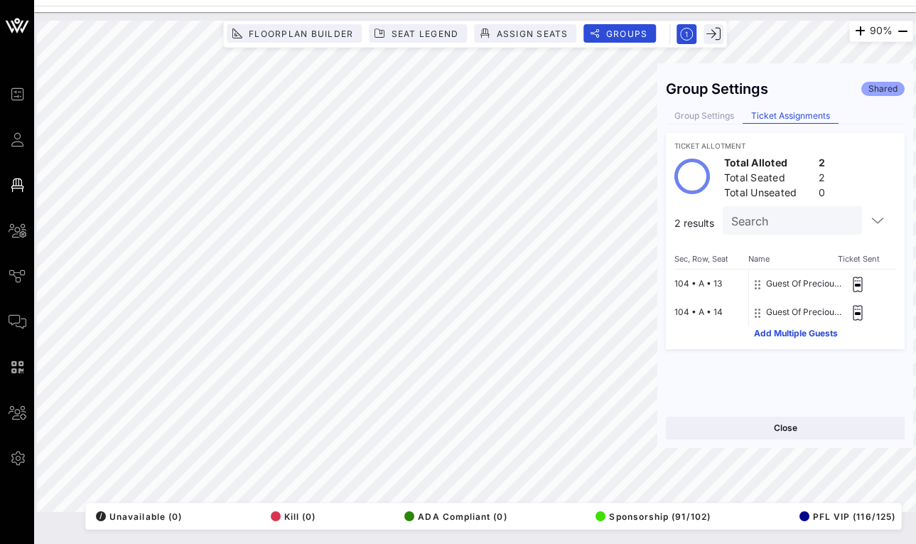
click at [726, 106] on div "Group Settings Shared Group Settings Ticket Assignments Ticket Allotment Total …" at bounding box center [786, 240] width 256 height 336
click at [722, 129] on div "Group Settings Shared Group Settings Ticket Assignments Ticket Allotment Total …" at bounding box center [786, 240] width 256 height 336
click at [724, 115] on div "Group Settings" at bounding box center [704, 116] width 77 height 15
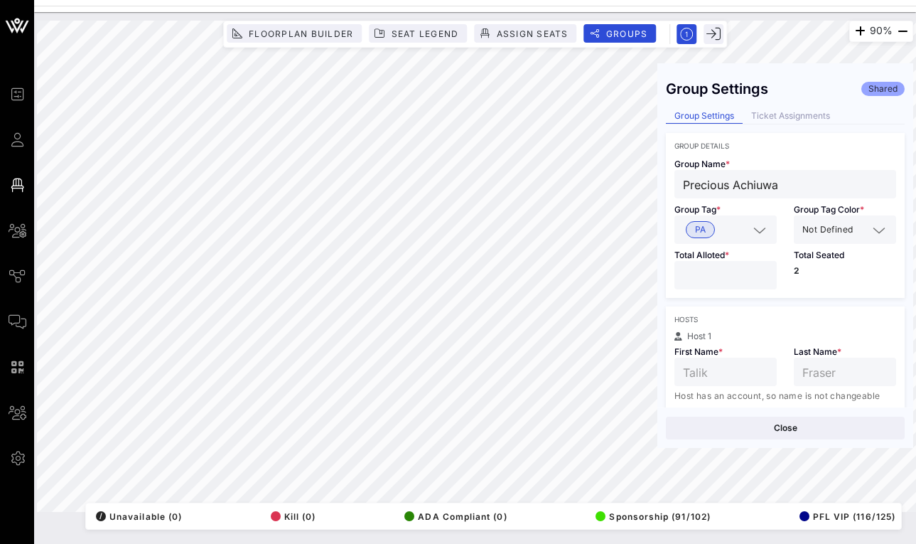
click at [728, 294] on div "Total Alloted * *" at bounding box center [725, 271] width 119 height 54
click at [728, 288] on div "*" at bounding box center [725, 275] width 85 height 28
type input "*"
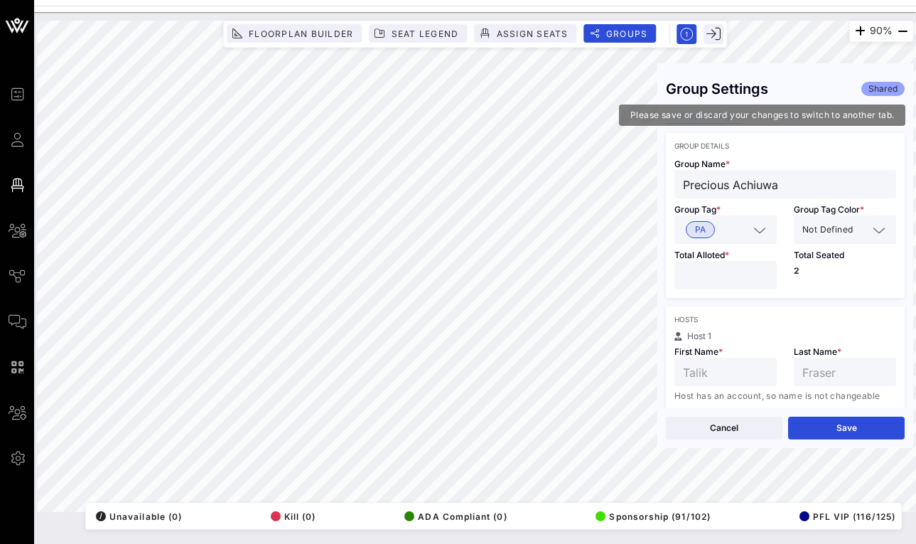
click at [776, 120] on div "Group Settings Ticket Assignments" at bounding box center [785, 117] width 239 height 16
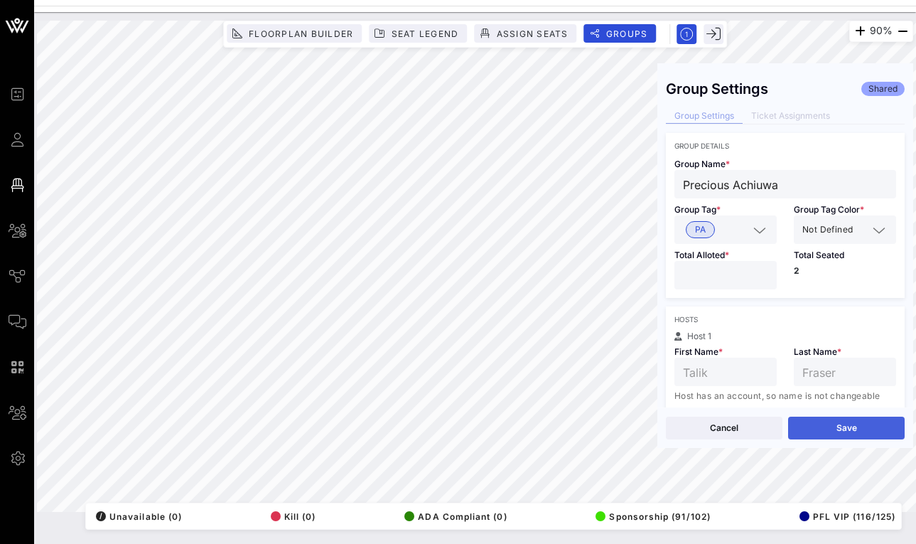
click at [803, 429] on button "Save" at bounding box center [846, 428] width 117 height 23
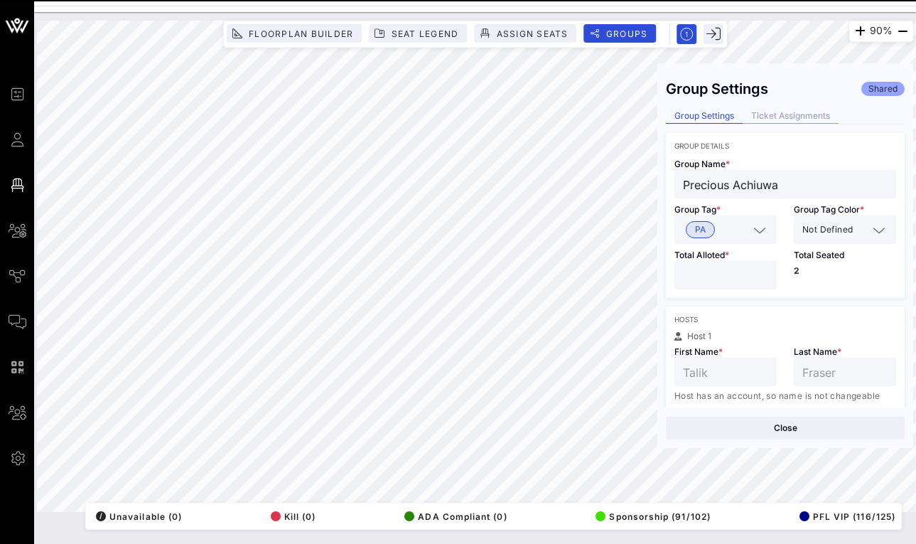
click at [769, 122] on div "Ticket Assignments" at bounding box center [791, 116] width 96 height 15
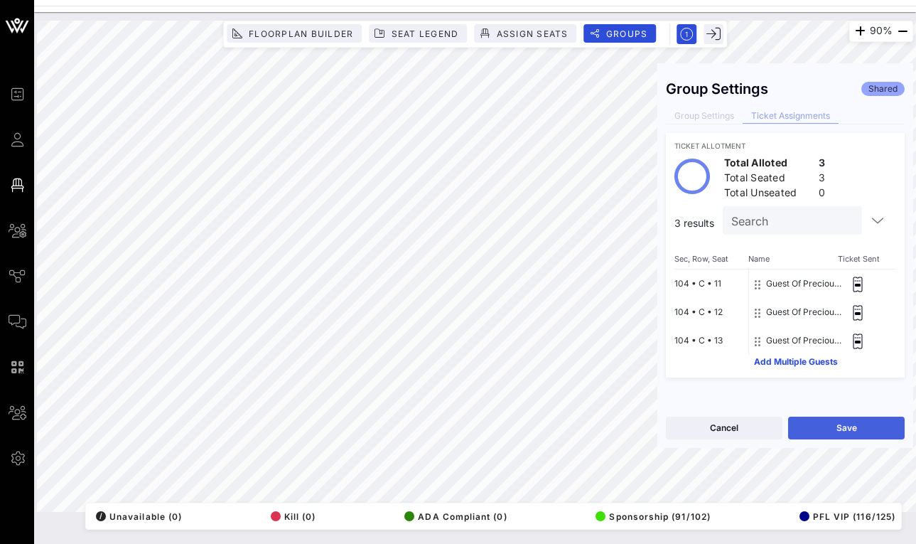
click at [811, 419] on button "Save" at bounding box center [846, 428] width 117 height 23
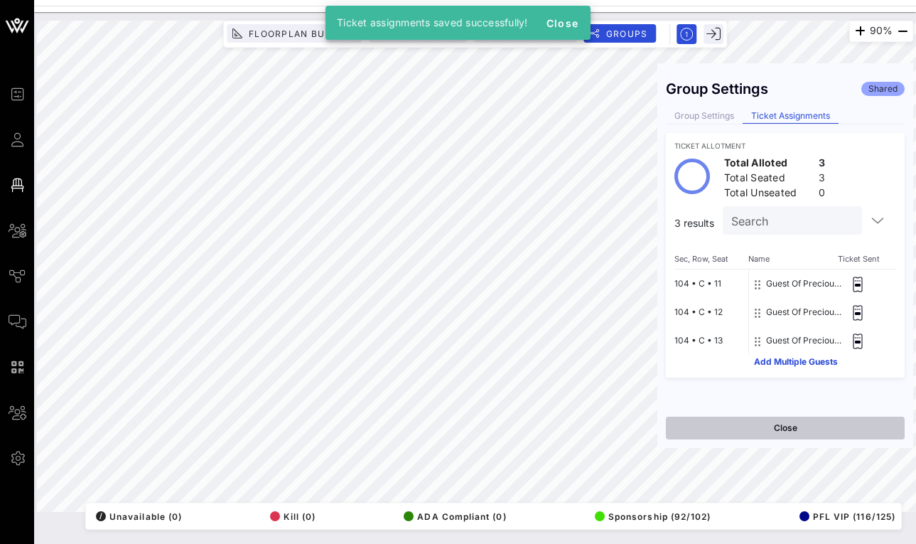
click at [739, 422] on button "Close" at bounding box center [785, 428] width 239 height 23
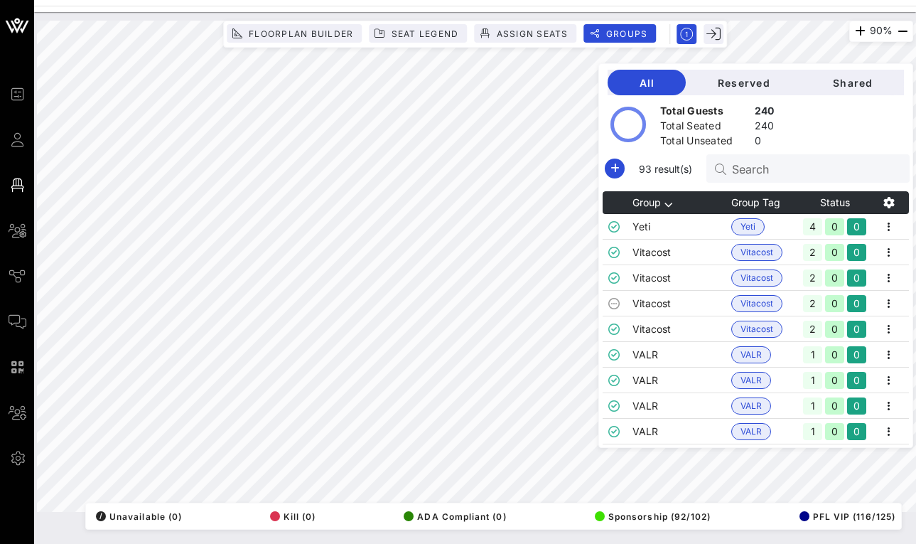
click at [725, 169] on div at bounding box center [723, 168] width 17 height 14
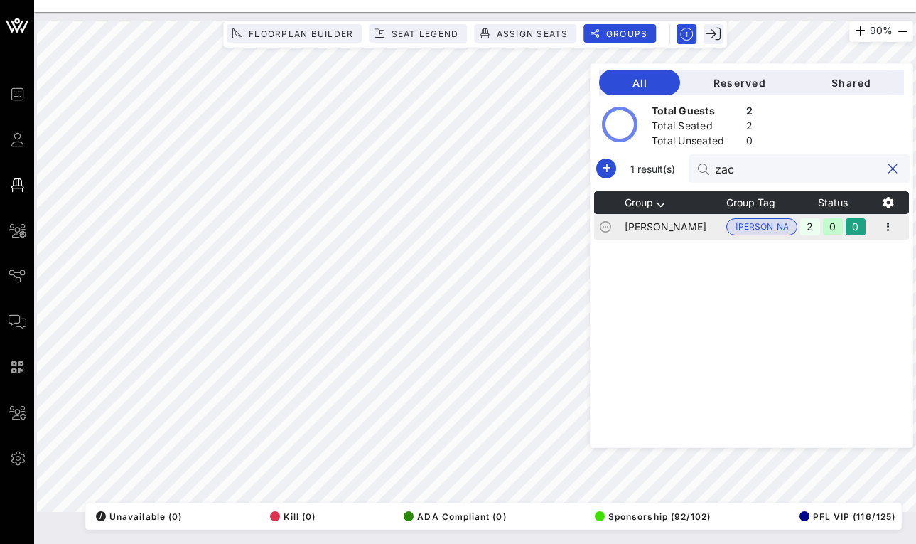
type input "zac"
click at [689, 220] on td "[PERSON_NAME]" at bounding box center [676, 227] width 102 height 26
click at [889, 230] on icon "button" at bounding box center [888, 226] width 17 height 17
click at [889, 246] on div "Edit" at bounding box center [871, 250] width 44 height 11
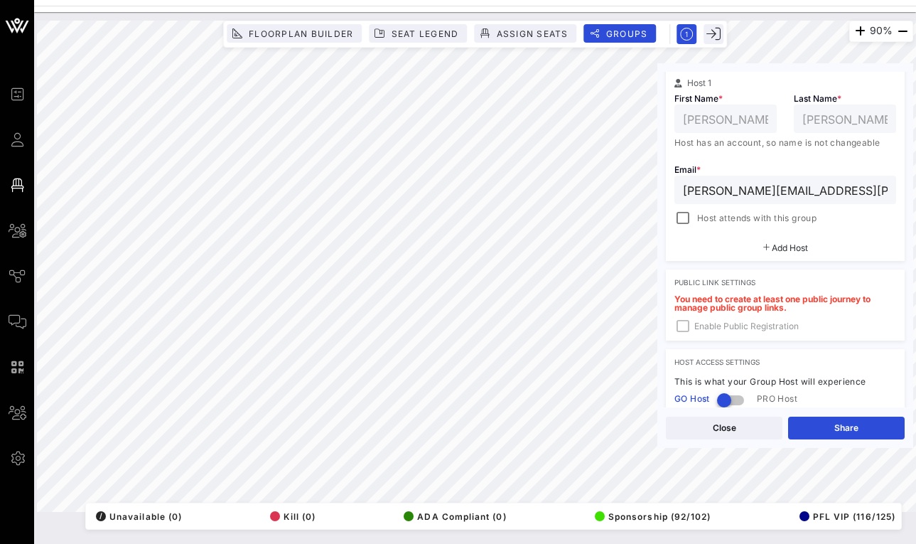
scroll to position [248, 0]
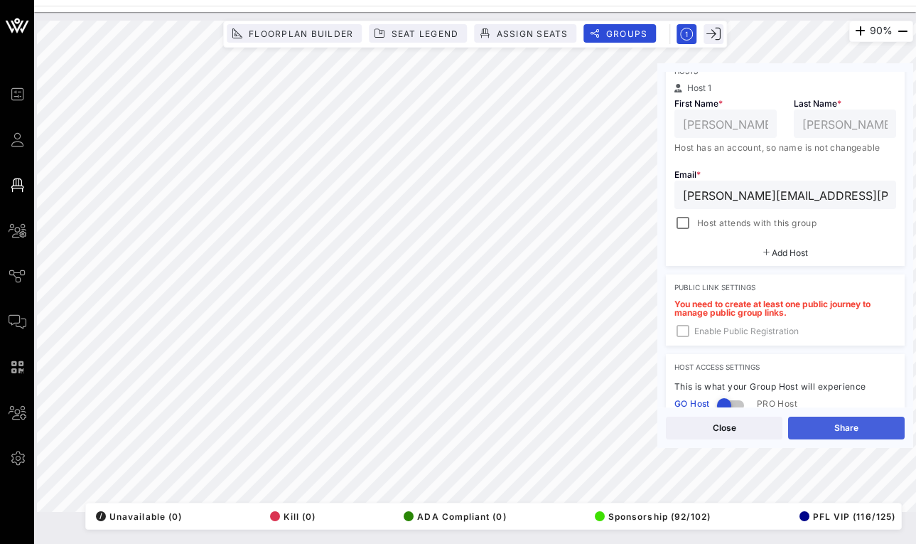
click at [816, 418] on button "Share" at bounding box center [846, 428] width 117 height 23
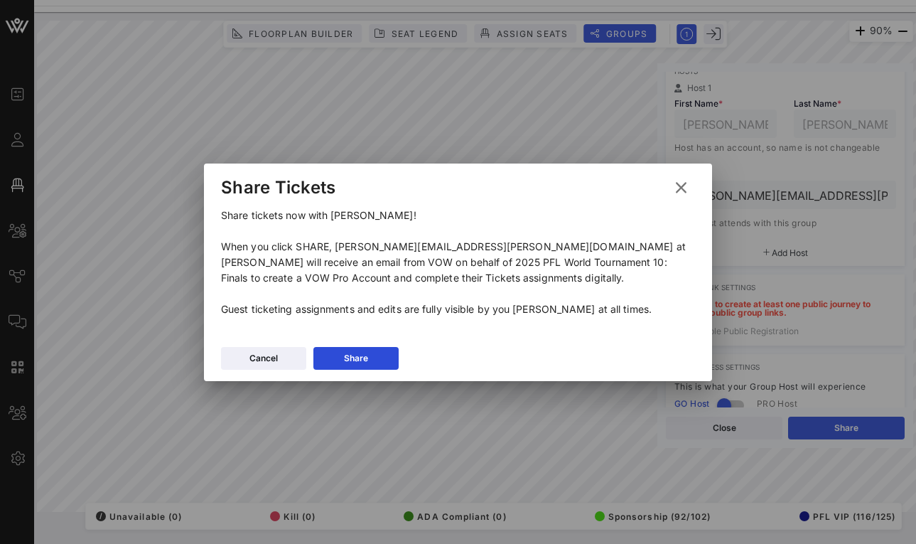
click at [370, 370] on div "Cancel Share" at bounding box center [458, 360] width 508 height 41
click at [370, 360] on button "Share" at bounding box center [356, 358] width 85 height 23
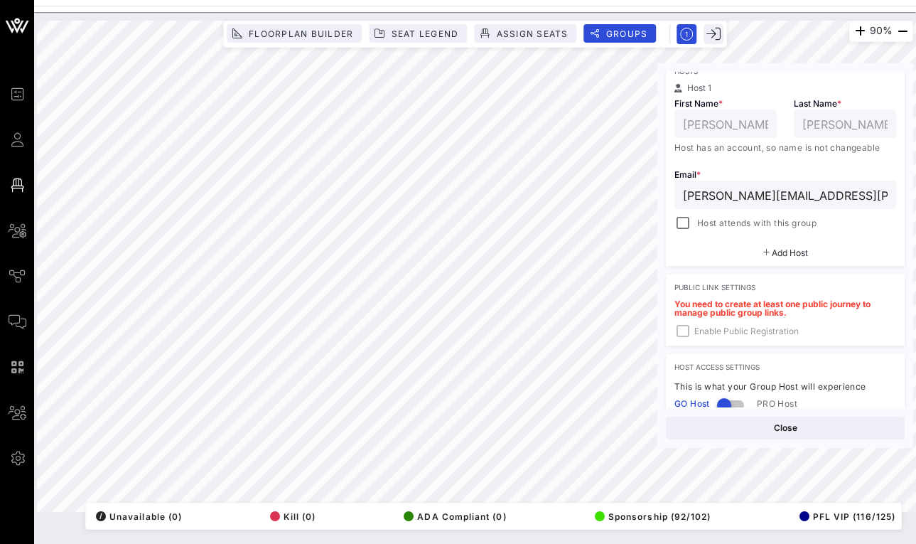
click at [717, 416] on div "Close" at bounding box center [786, 427] width 256 height 41
click at [717, 428] on button "Close" at bounding box center [785, 428] width 239 height 23
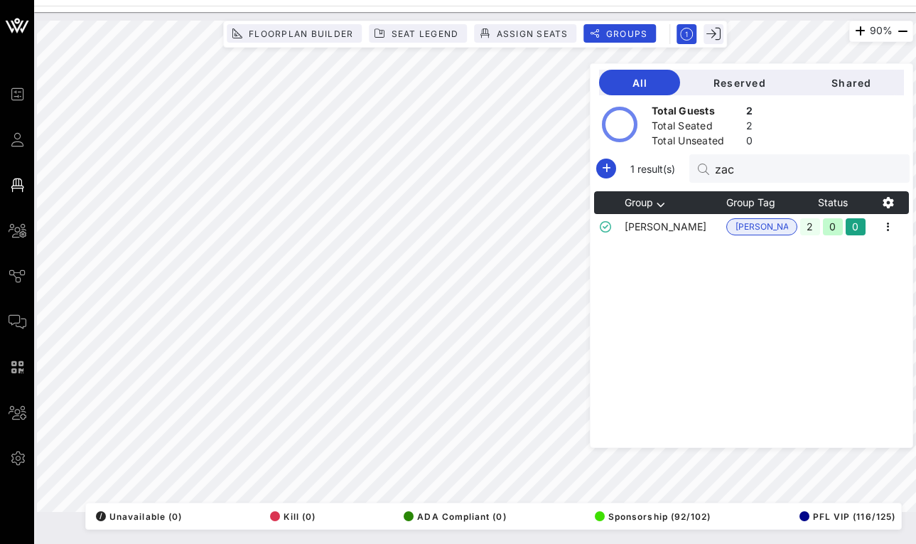
scroll to position [0, 0]
click at [734, 158] on div "zac" at bounding box center [798, 168] width 166 height 28
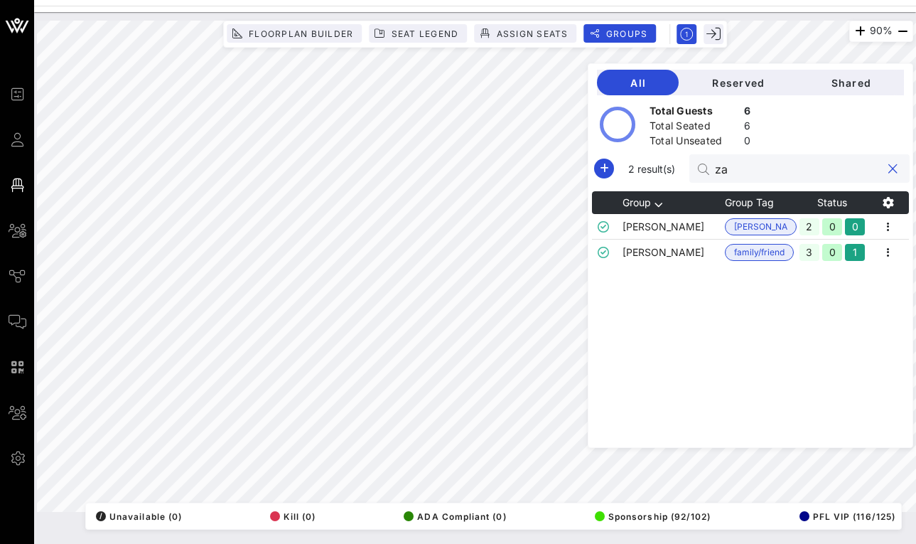
type input "z"
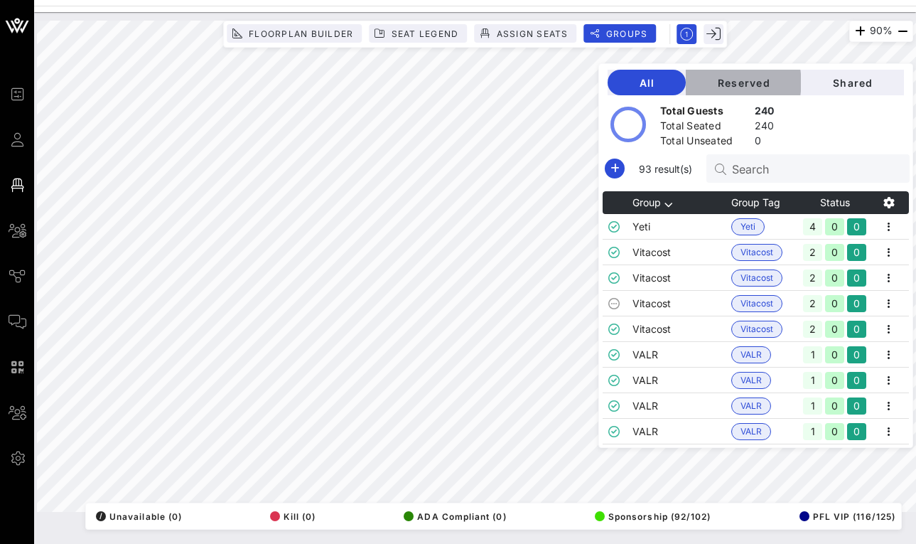
click at [751, 93] on button "Reserved" at bounding box center [743, 83] width 115 height 26
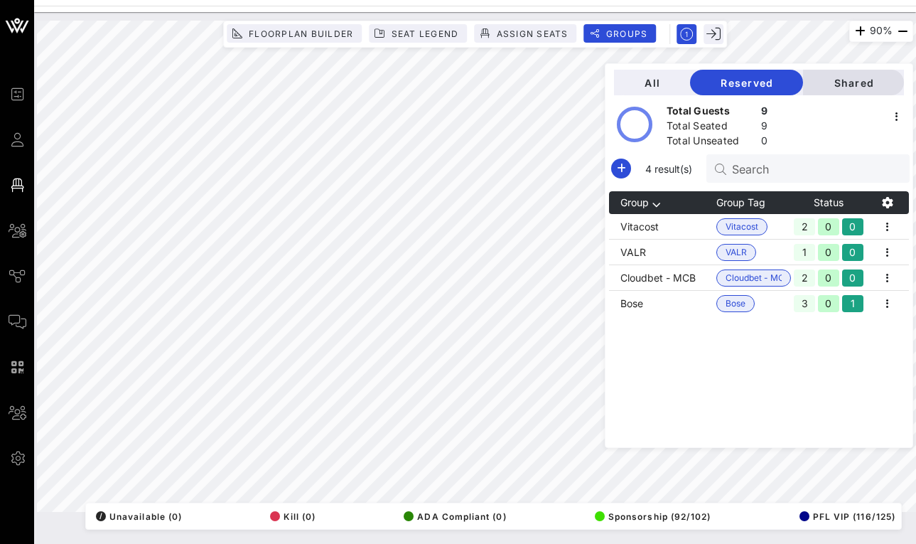
click at [852, 95] on button "Shared" at bounding box center [853, 83] width 101 height 26
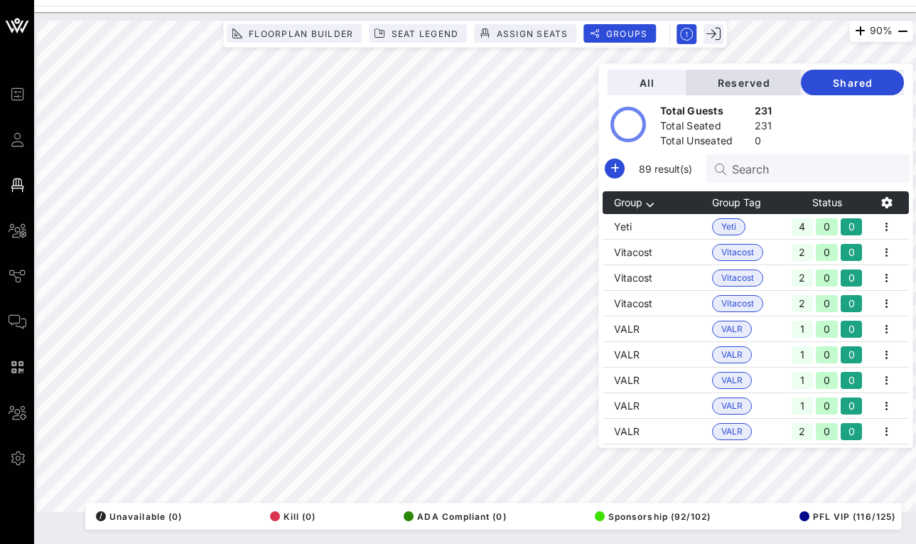
click at [766, 92] on button "Reserved" at bounding box center [743, 83] width 115 height 26
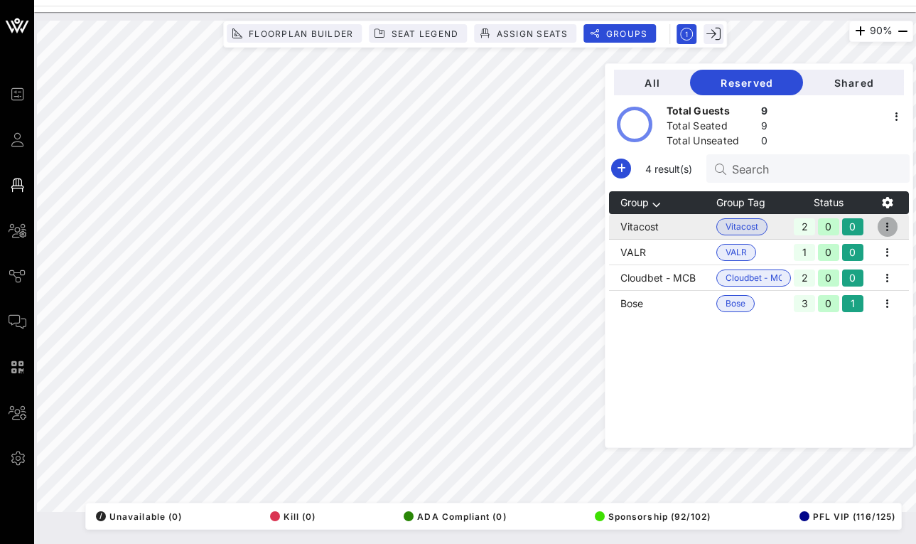
click at [887, 229] on icon "button" at bounding box center [887, 226] width 17 height 17
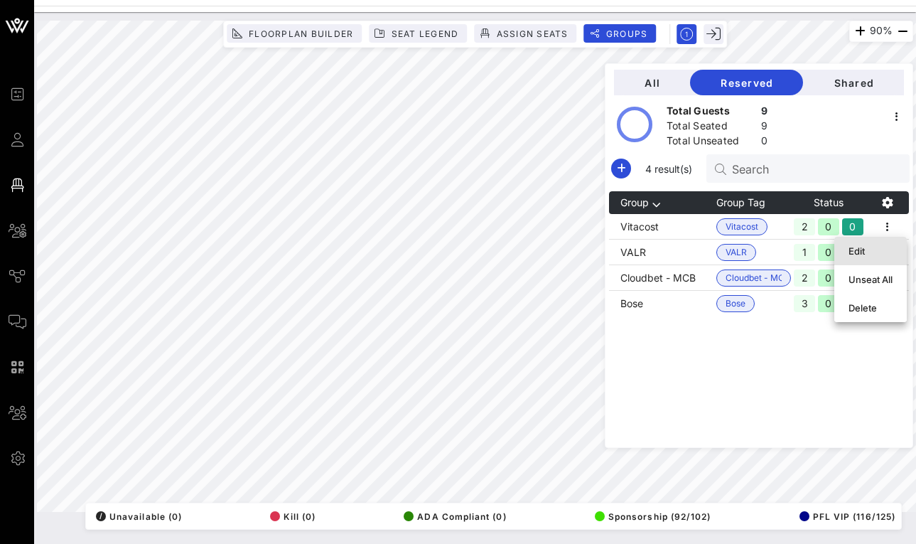
click at [860, 260] on div "Edit" at bounding box center [871, 251] width 44 height 23
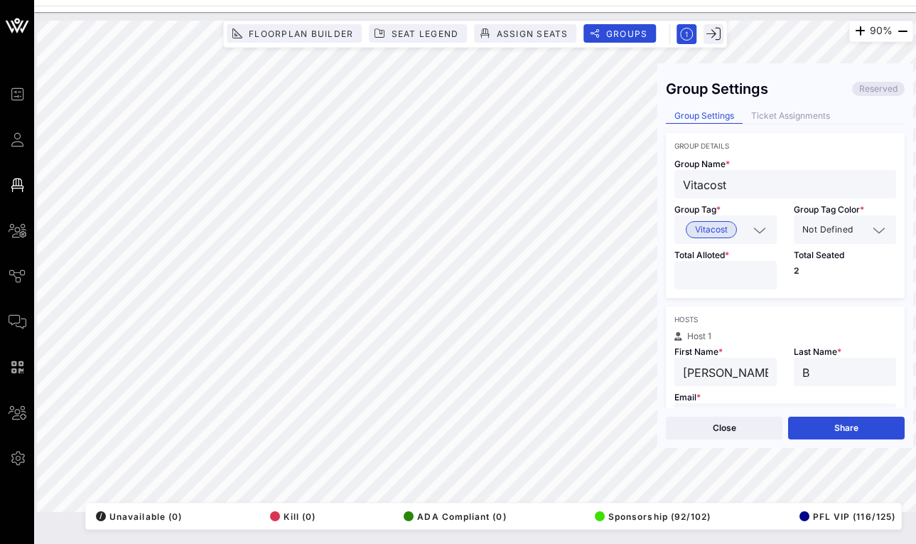
click at [809, 439] on div "Close Share" at bounding box center [786, 427] width 256 height 41
click at [809, 431] on button "Share" at bounding box center [846, 428] width 117 height 23
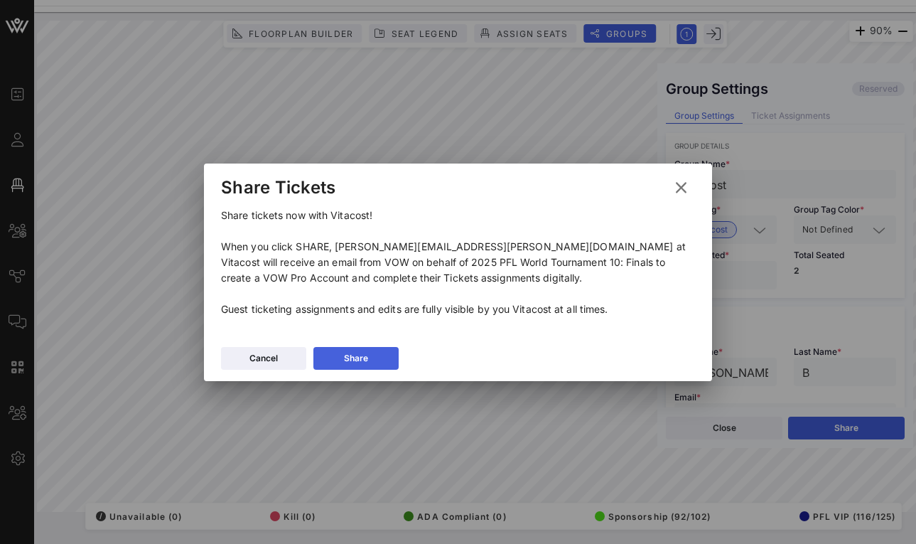
click at [394, 365] on button "Share" at bounding box center [356, 358] width 85 height 23
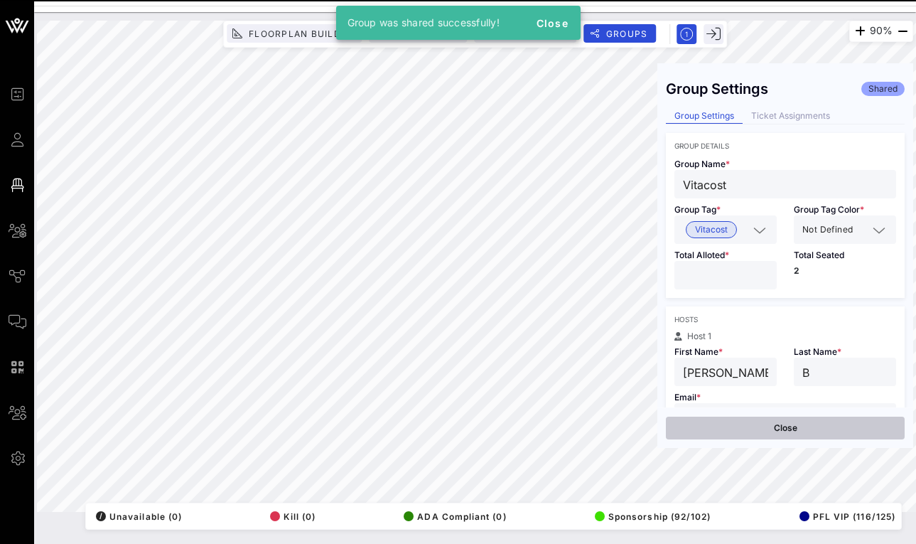
click at [773, 424] on button "Close" at bounding box center [785, 428] width 239 height 23
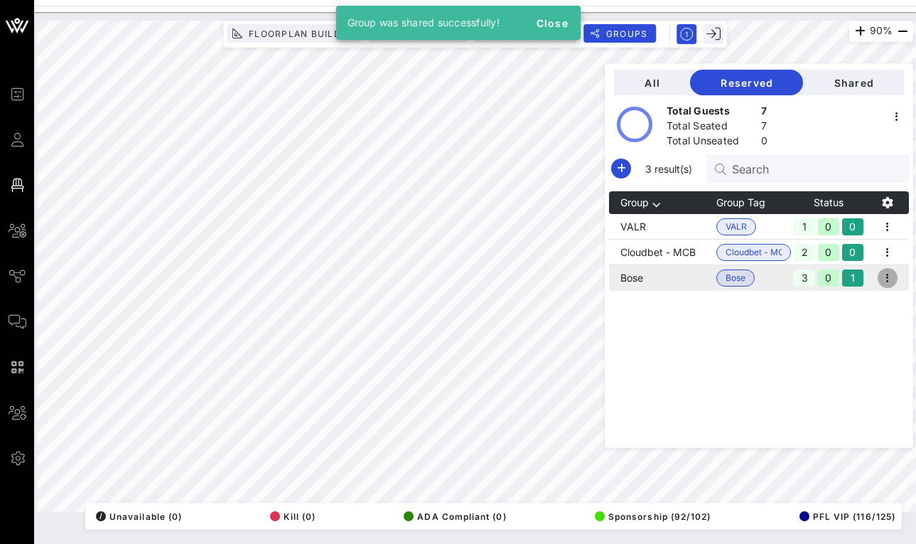
click at [880, 279] on icon "button" at bounding box center [887, 277] width 17 height 17
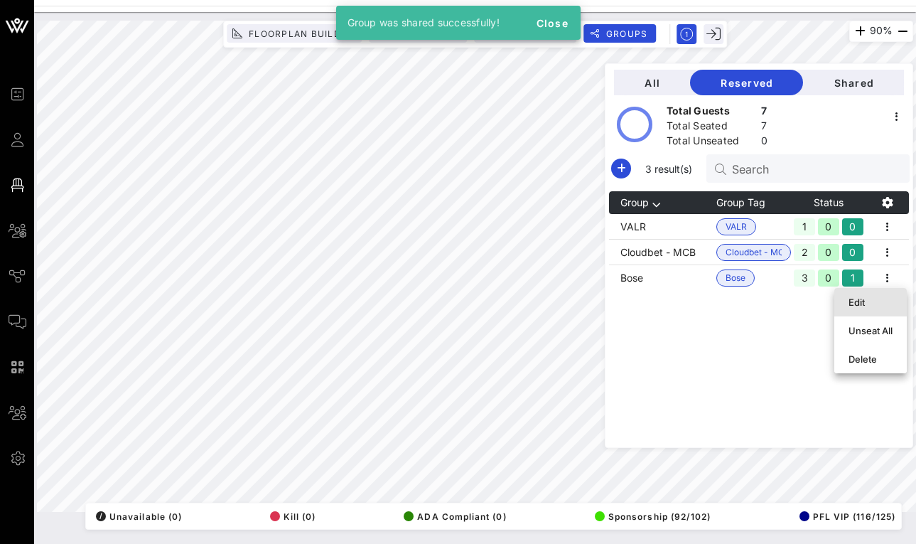
click at [869, 300] on div "Edit" at bounding box center [871, 301] width 44 height 11
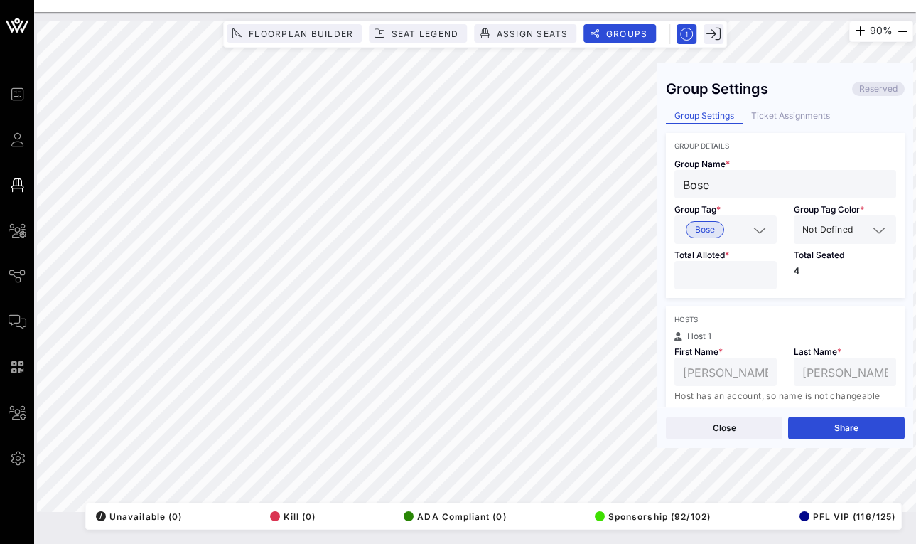
click at [814, 440] on div "Close Share" at bounding box center [786, 427] width 256 height 41
click at [814, 432] on button "Share" at bounding box center [846, 428] width 117 height 23
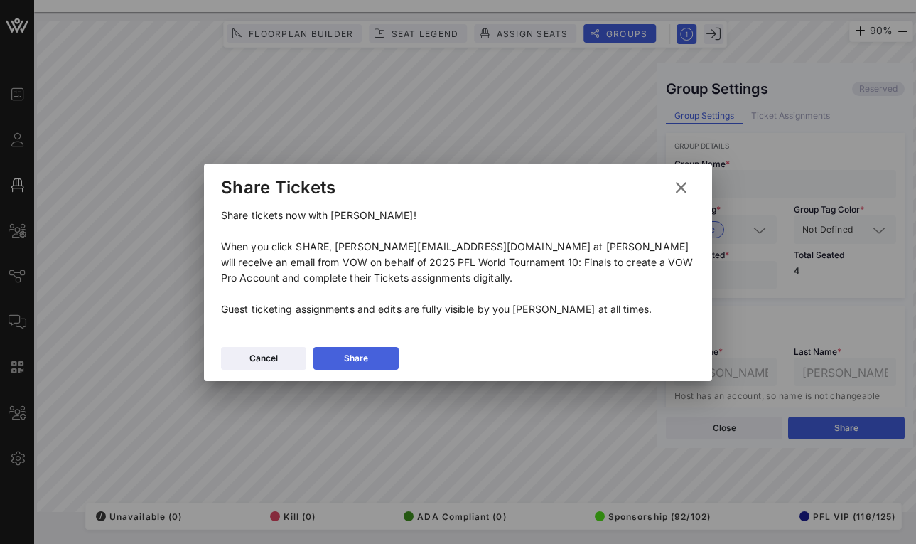
click at [396, 363] on button "Share" at bounding box center [356, 358] width 85 height 23
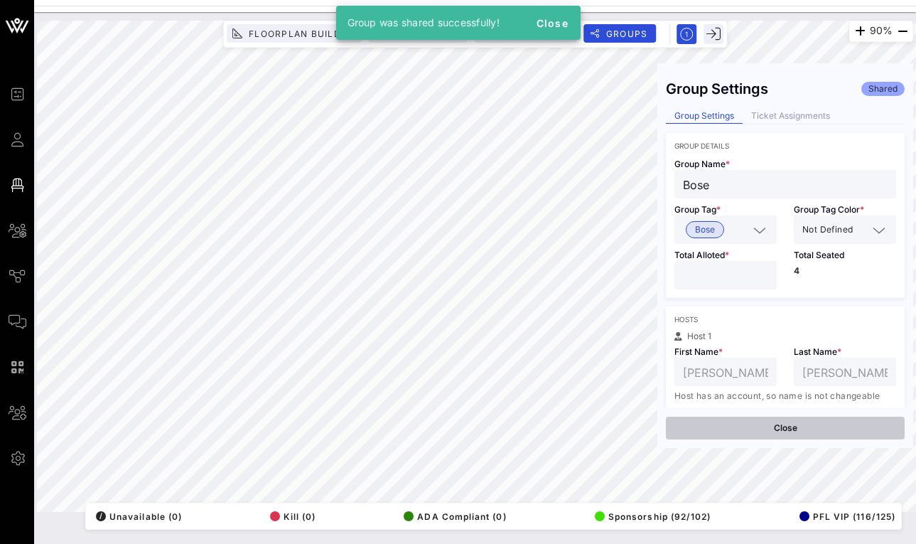
click at [843, 434] on button "Close" at bounding box center [785, 428] width 239 height 23
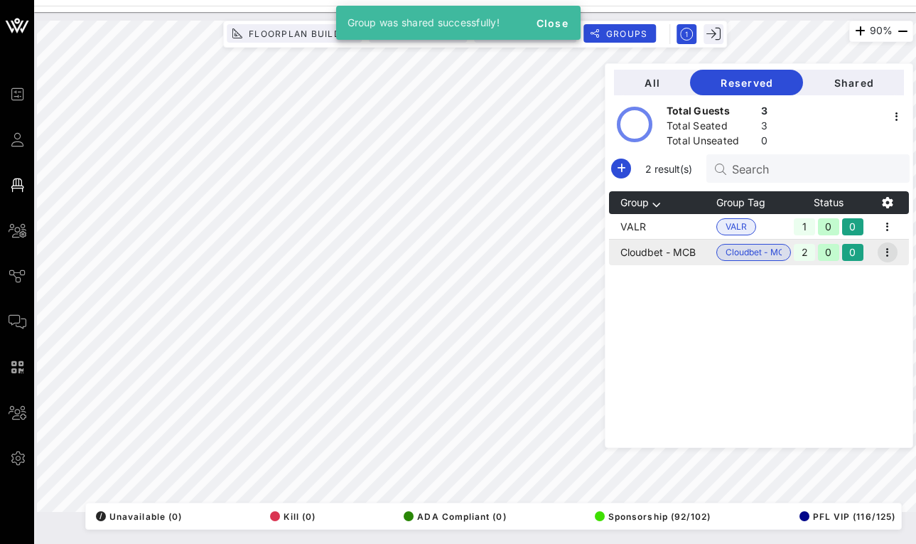
click at [893, 249] on icon "button" at bounding box center [887, 252] width 17 height 17
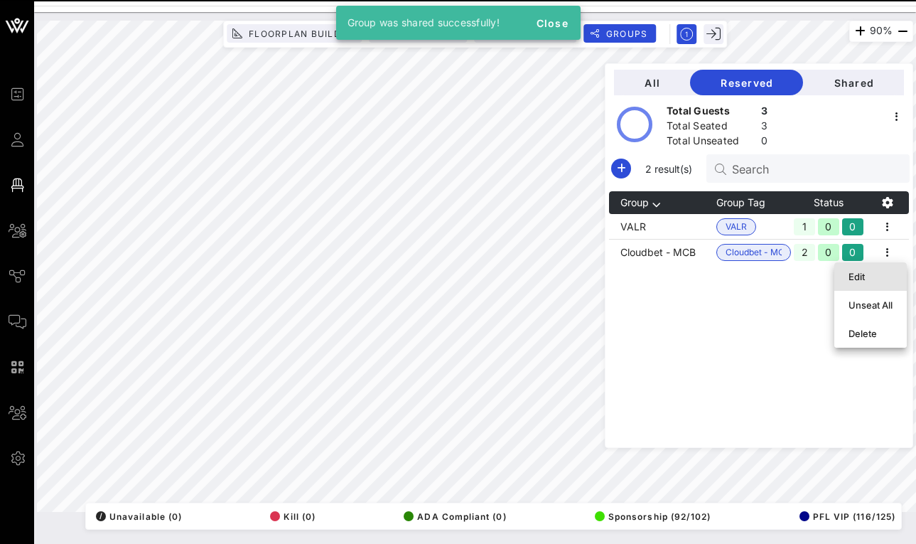
click at [877, 284] on div "Edit" at bounding box center [871, 276] width 44 height 23
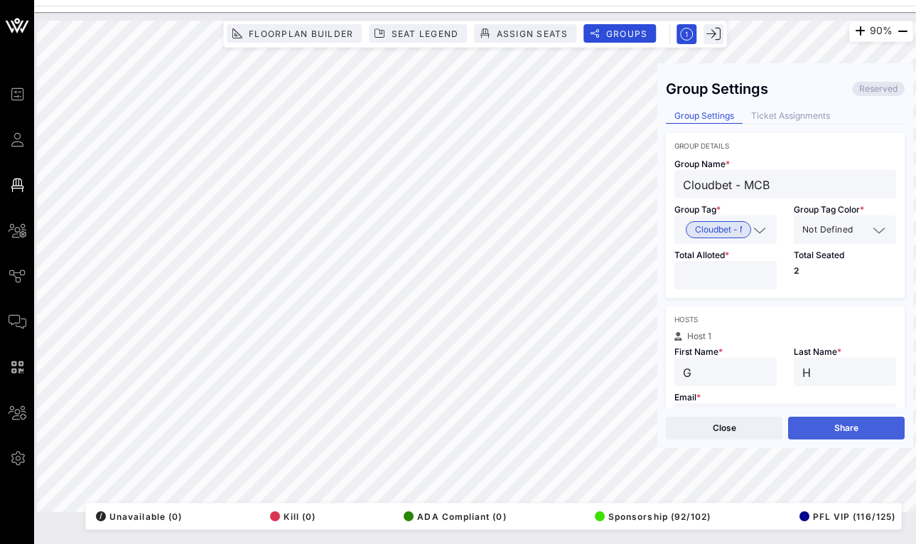
click at [830, 424] on button "Share" at bounding box center [846, 428] width 117 height 23
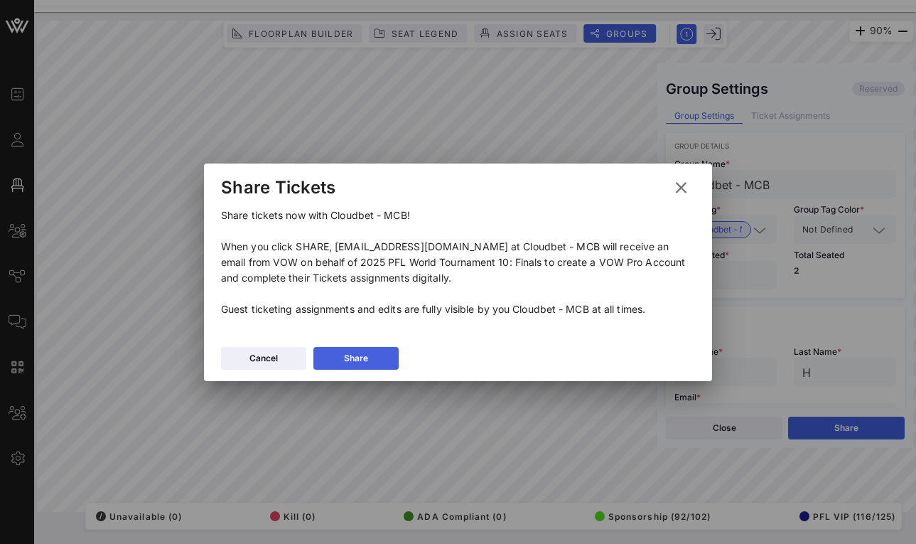
click at [366, 348] on button "Share" at bounding box center [356, 358] width 85 height 23
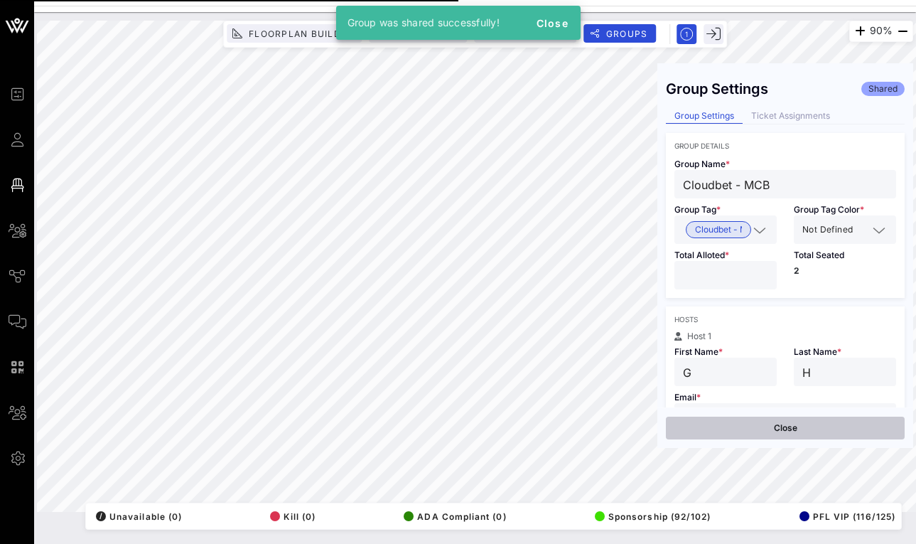
click at [788, 432] on button "Close" at bounding box center [785, 428] width 239 height 23
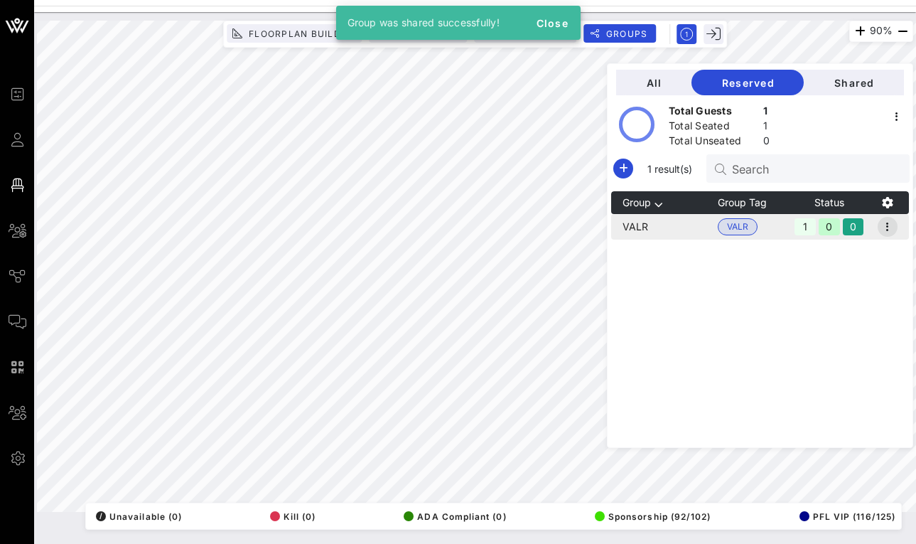
click at [888, 233] on icon "button" at bounding box center [887, 226] width 17 height 17
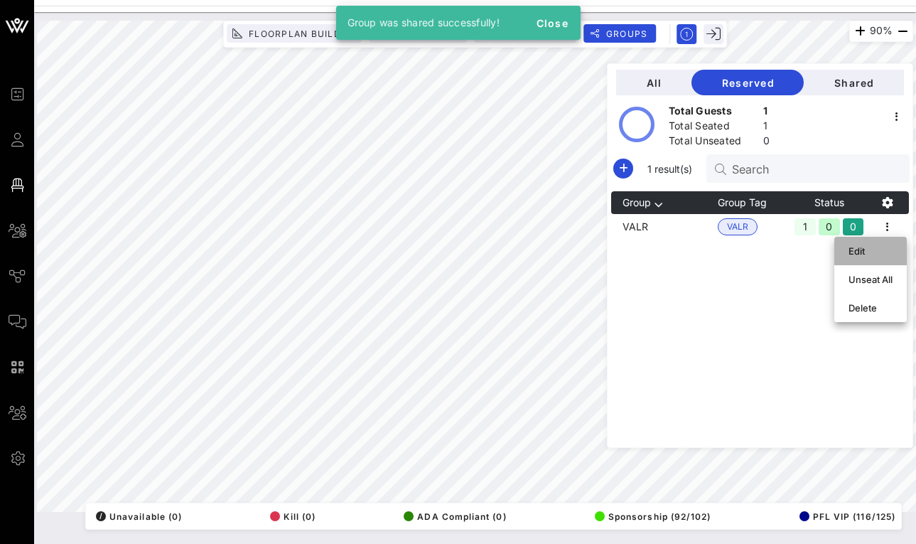
click at [878, 245] on div "Edit" at bounding box center [871, 250] width 44 height 11
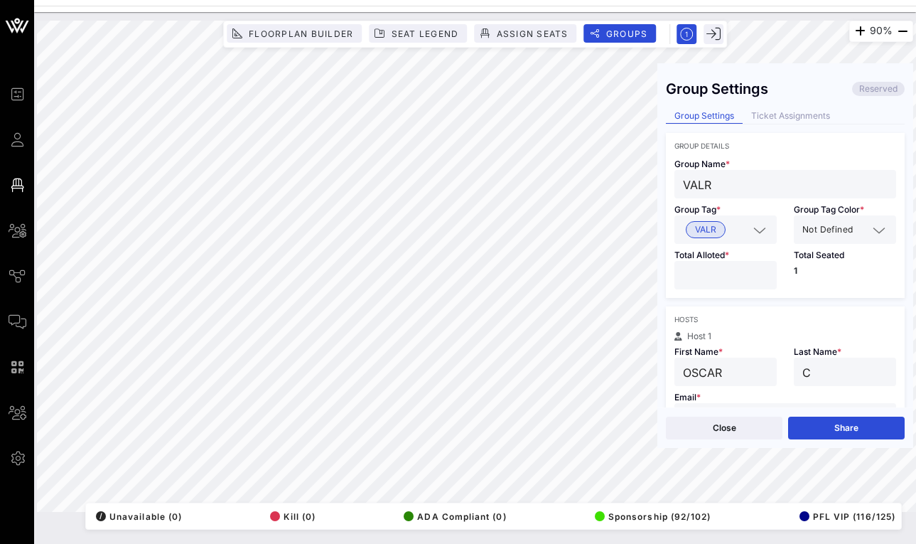
click at [830, 416] on div "Close Share" at bounding box center [786, 427] width 256 height 41
click at [828, 426] on button "Share" at bounding box center [846, 428] width 117 height 23
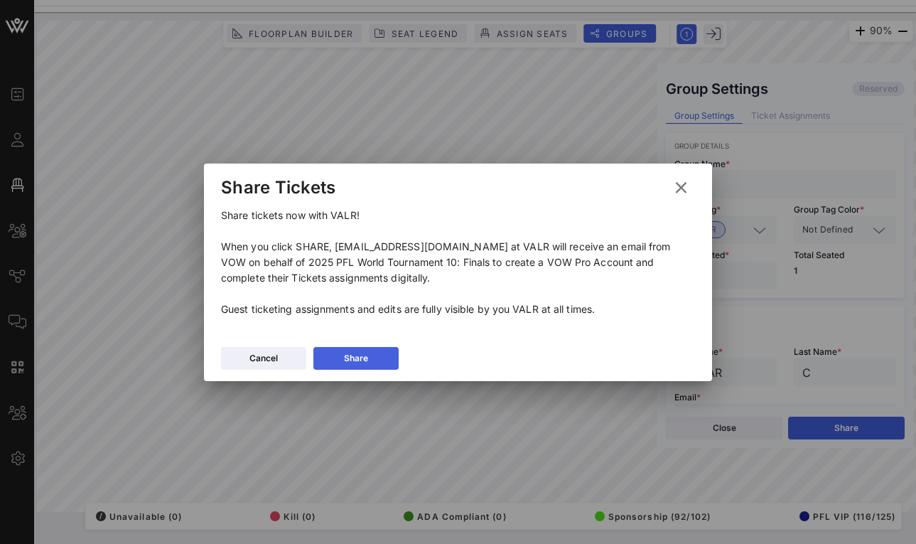
click at [383, 366] on button "Share" at bounding box center [356, 358] width 85 height 23
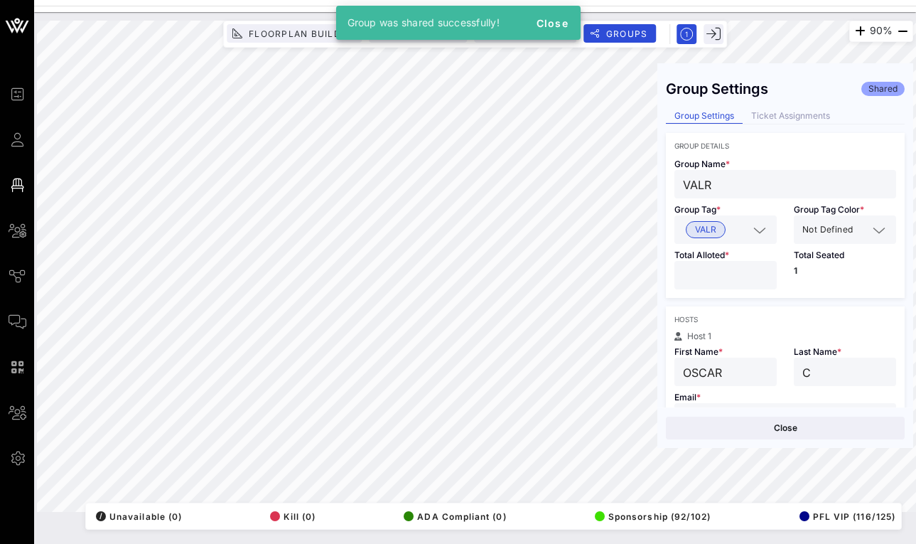
click at [0, 67] on html "Event Builder Guests Floor Plan All Groups Journeys Comms QR Scanner Team Setti…" at bounding box center [458, 272] width 916 height 544
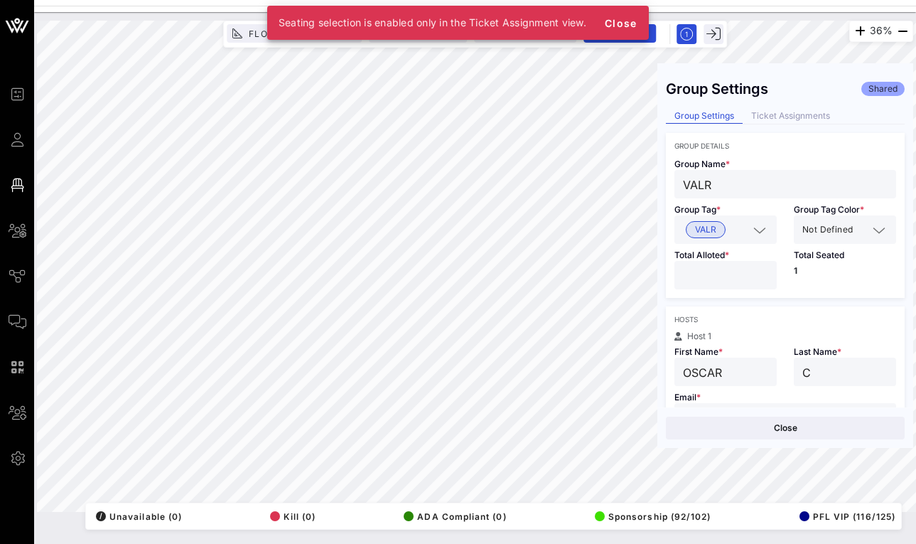
click at [715, 445] on div "Close" at bounding box center [786, 427] width 256 height 41
click at [715, 437] on button "Close" at bounding box center [785, 428] width 239 height 23
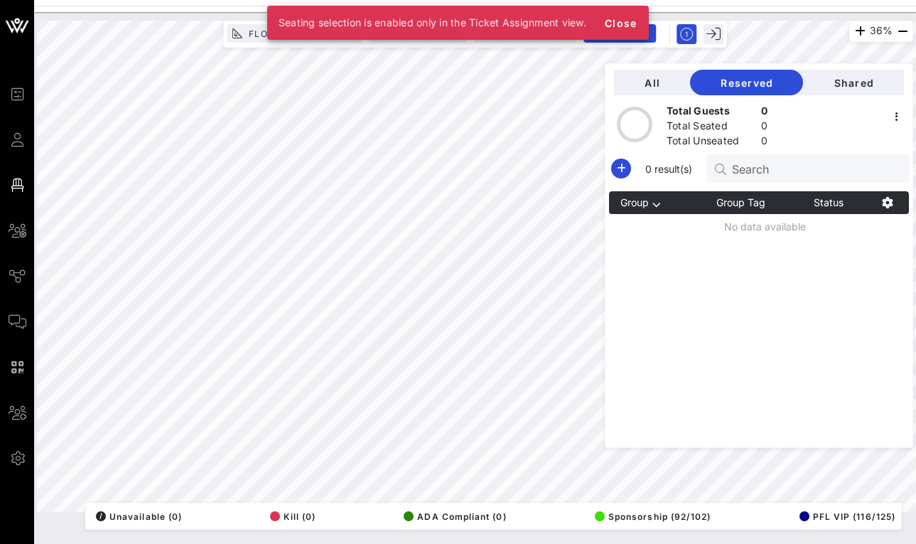
click at [554, 543] on html "Event Builder Guests Floor Plan All Groups Journeys Comms QR Scanner Team Setti…" at bounding box center [458, 272] width 916 height 544
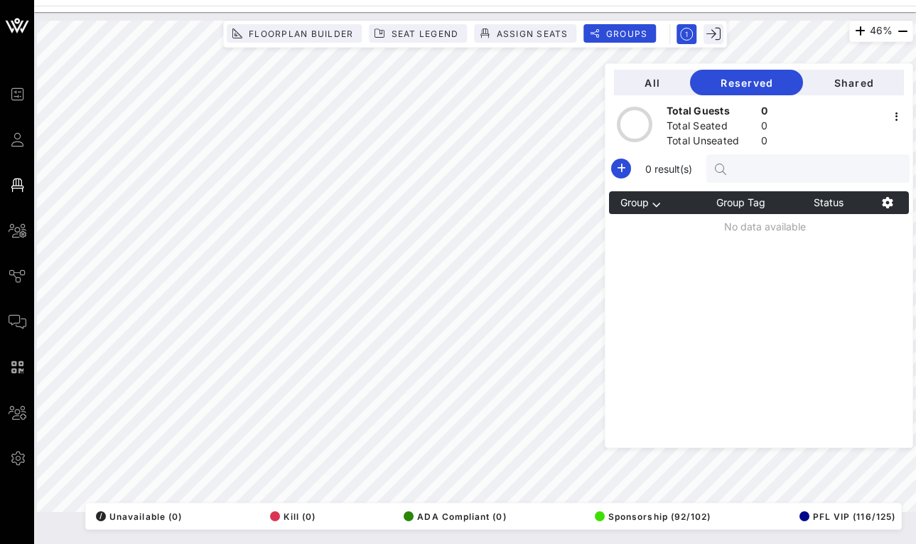
click at [738, 163] on input "text" at bounding box center [815, 168] width 166 height 18
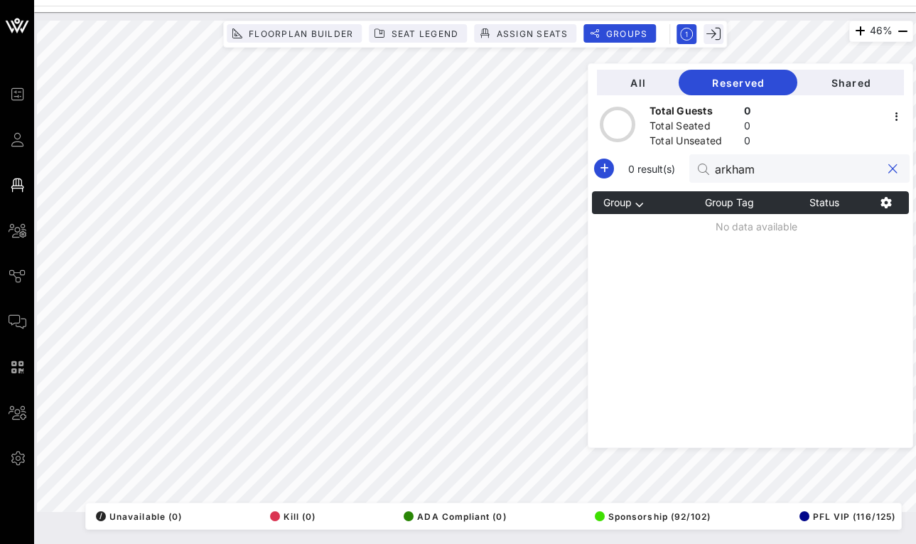
type input "Arkham"
drag, startPoint x: 738, startPoint y: 163, endPoint x: 839, endPoint y: 80, distance: 130.4
click at [839, 80] on span "Shared" at bounding box center [851, 83] width 84 height 12
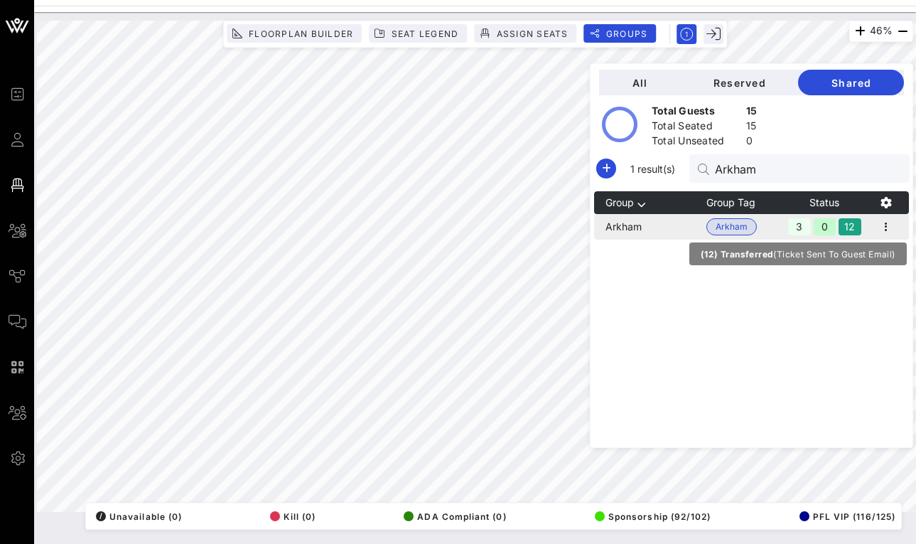
click at [864, 219] on div "3 0 12" at bounding box center [825, 227] width 79 height 26
click at [887, 230] on icon "button" at bounding box center [886, 226] width 17 height 17
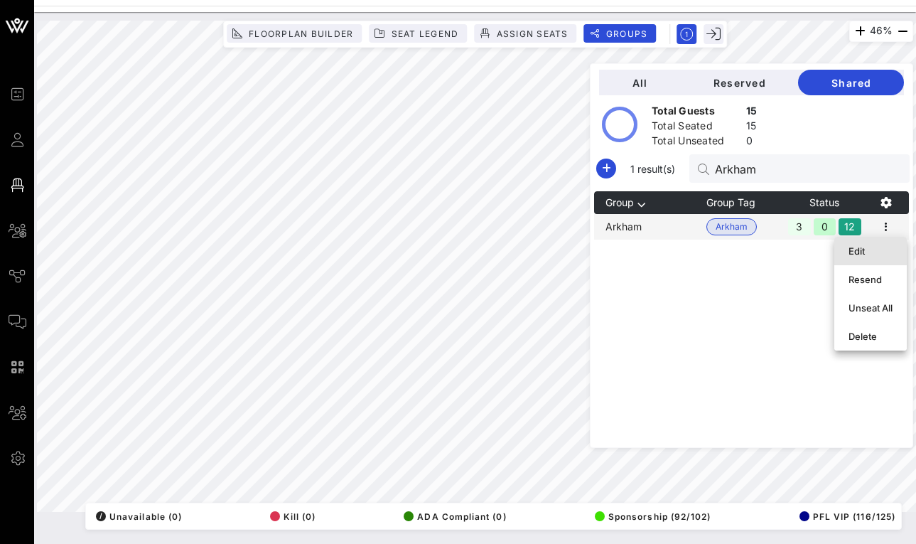
click at [888, 244] on div "Edit" at bounding box center [871, 251] width 44 height 23
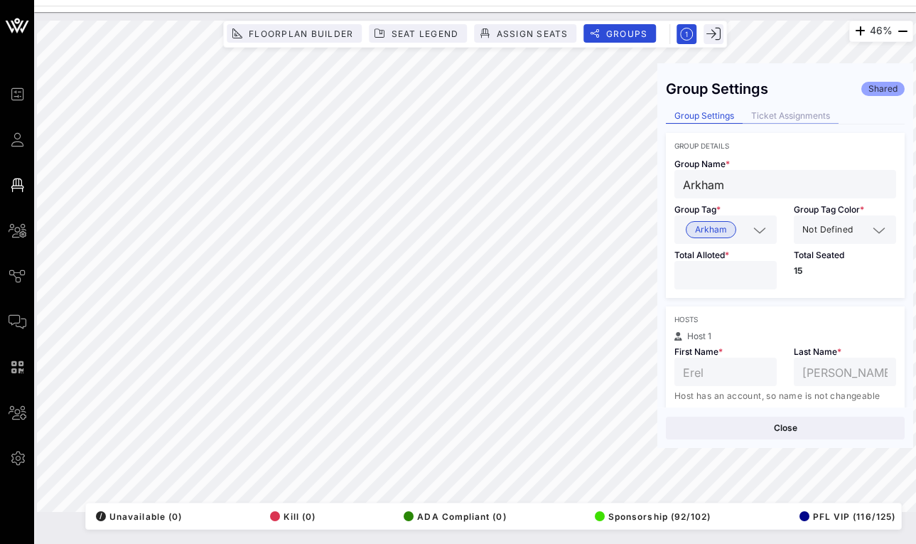
click at [781, 116] on div "Ticket Assignments" at bounding box center [791, 116] width 96 height 15
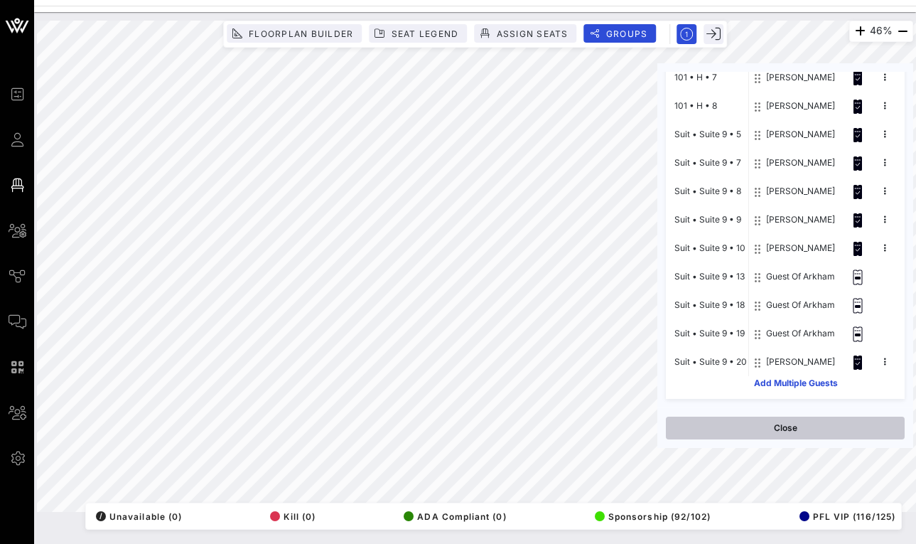
scroll to position [320, 0]
click at [749, 433] on button "Close" at bounding box center [785, 428] width 239 height 23
